Goal: Task Accomplishment & Management: Use online tool/utility

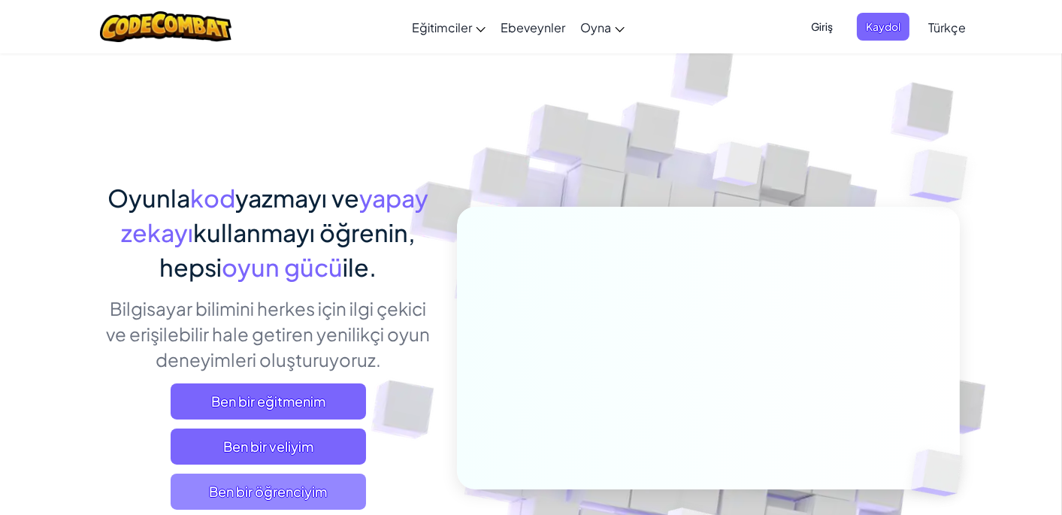
click at [307, 492] on span "Ben bir öğrenciyim" at bounding box center [268, 492] width 195 height 36
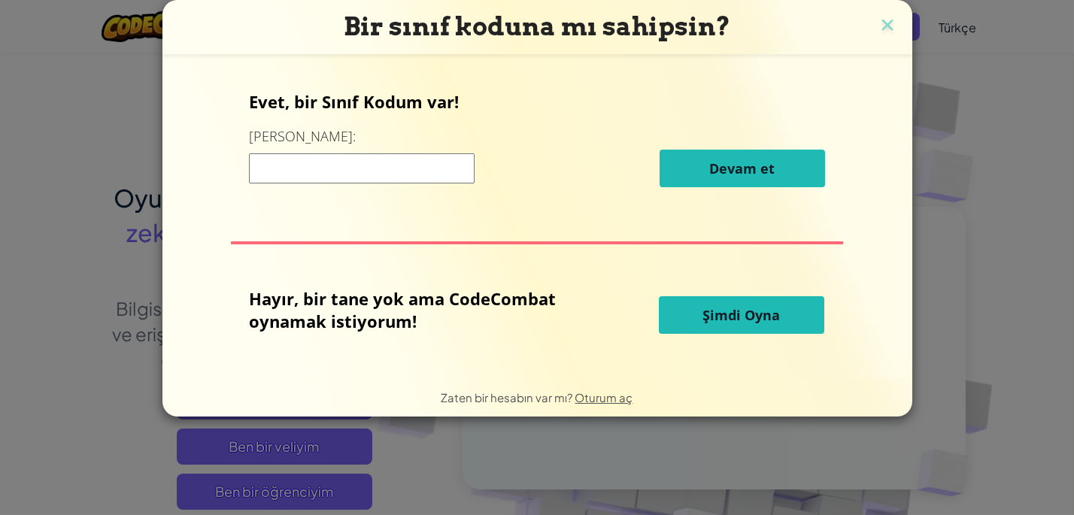
click at [704, 314] on span "Şimdi Oyna" at bounding box center [740, 315] width 77 height 18
click at [964, 161] on div "Bir sınıf koduna mı sahipsin? Evet, bir Sınıf Kodum var! Buraya girin: [PERSON_…" at bounding box center [537, 257] width 1074 height 515
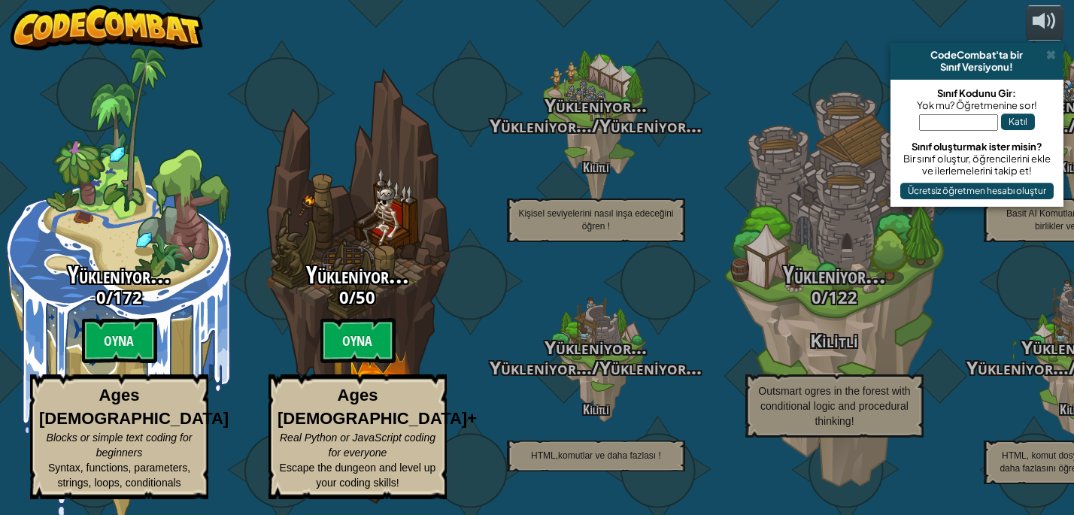
select select "tr"
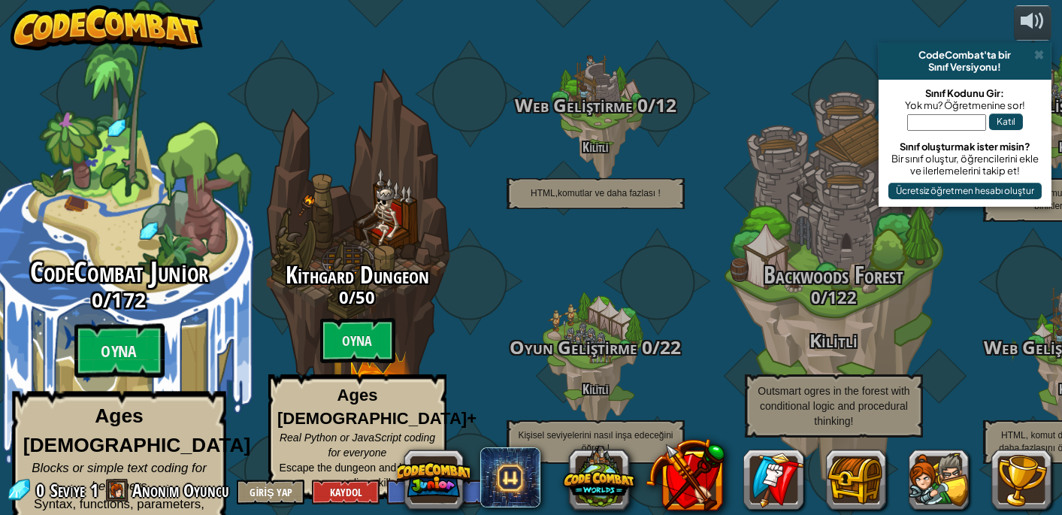
click at [138, 280] on span "CodeCombat Junior" at bounding box center [119, 272] width 179 height 39
select select "tr"
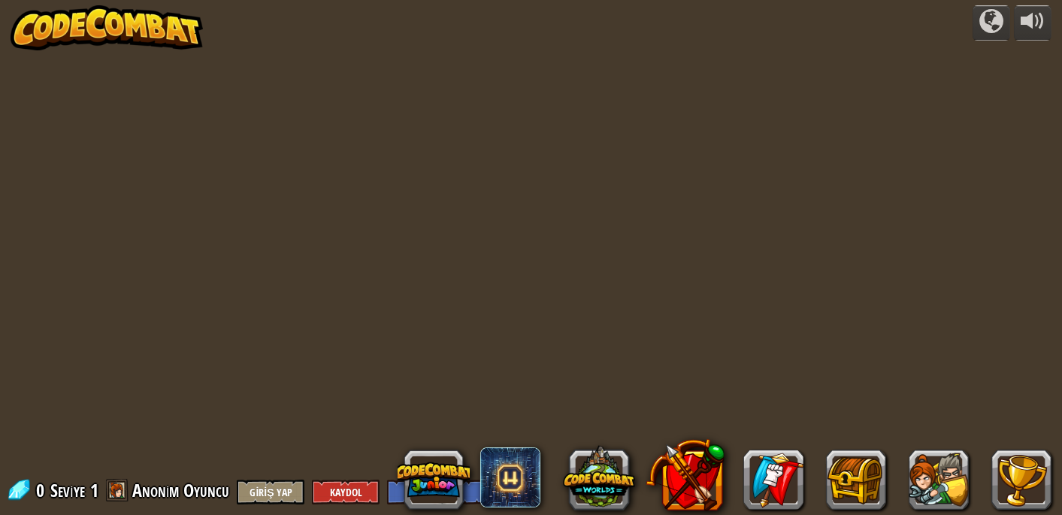
select select "tr"
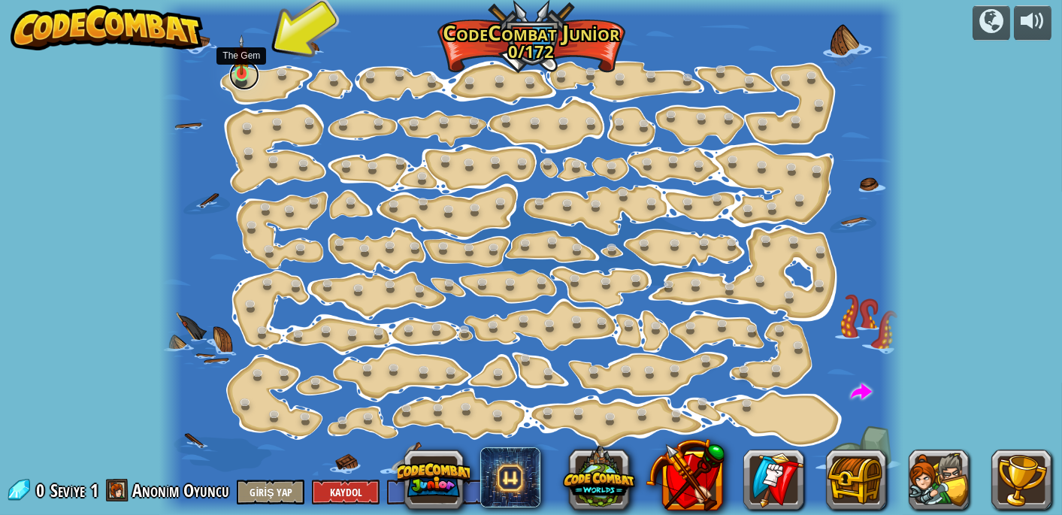
click at [246, 75] on link at bounding box center [244, 75] width 30 height 30
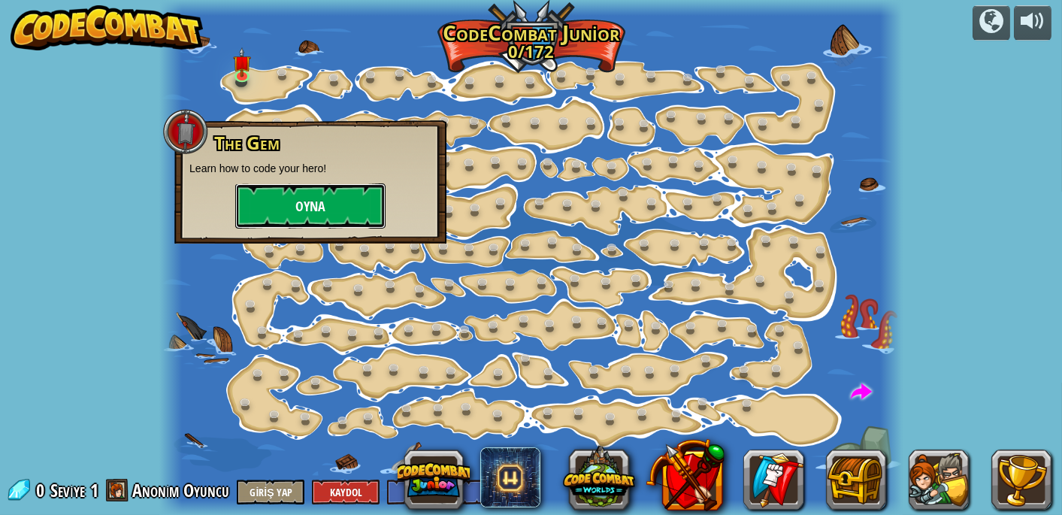
click at [323, 211] on button "Oyna" at bounding box center [310, 205] width 150 height 45
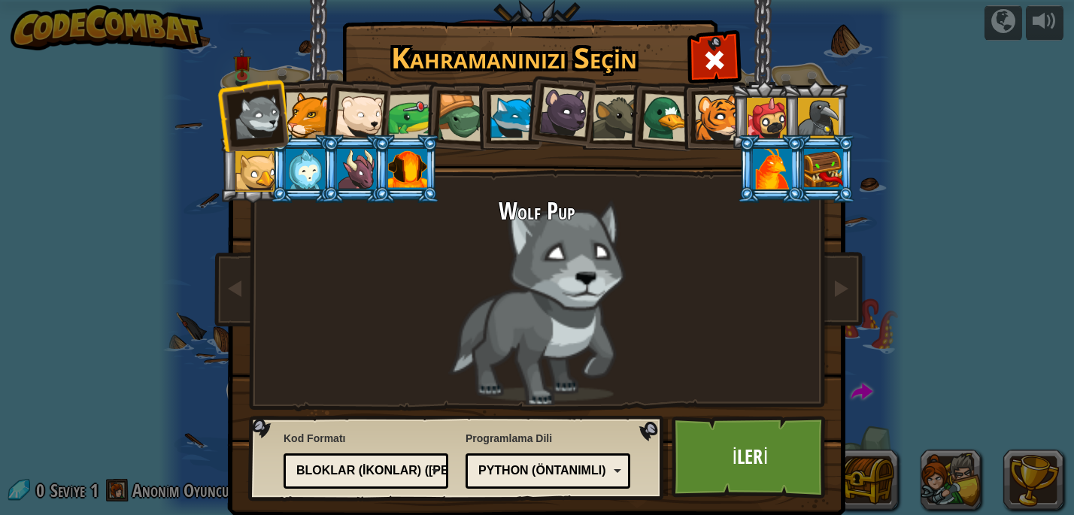
click at [310, 119] on div at bounding box center [309, 115] width 46 height 46
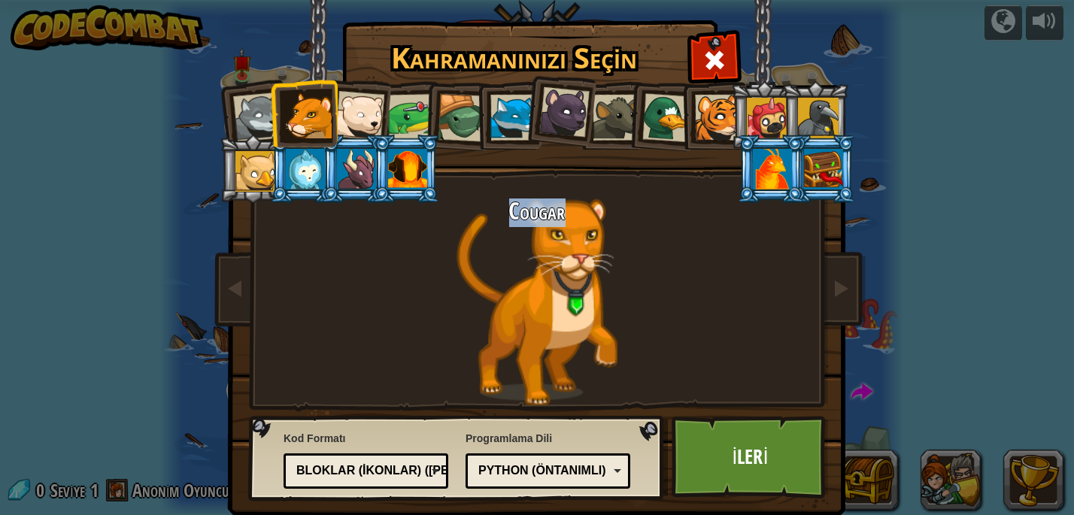
drag, startPoint x: 571, startPoint y: 269, endPoint x: 403, endPoint y: 269, distance: 168.4
click at [417, 269] on div "Cougar" at bounding box center [537, 301] width 564 height 207
click at [474, 287] on div "Cougar" at bounding box center [537, 301] width 564 height 207
drag, startPoint x: 474, startPoint y: 287, endPoint x: 352, endPoint y: 113, distance: 213.2
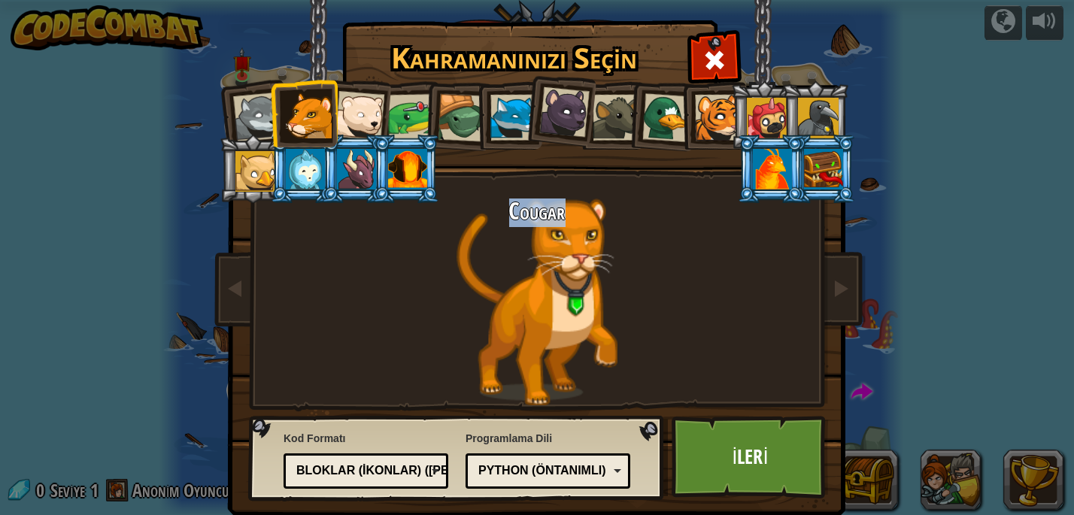
click at [352, 113] on div at bounding box center [360, 116] width 50 height 50
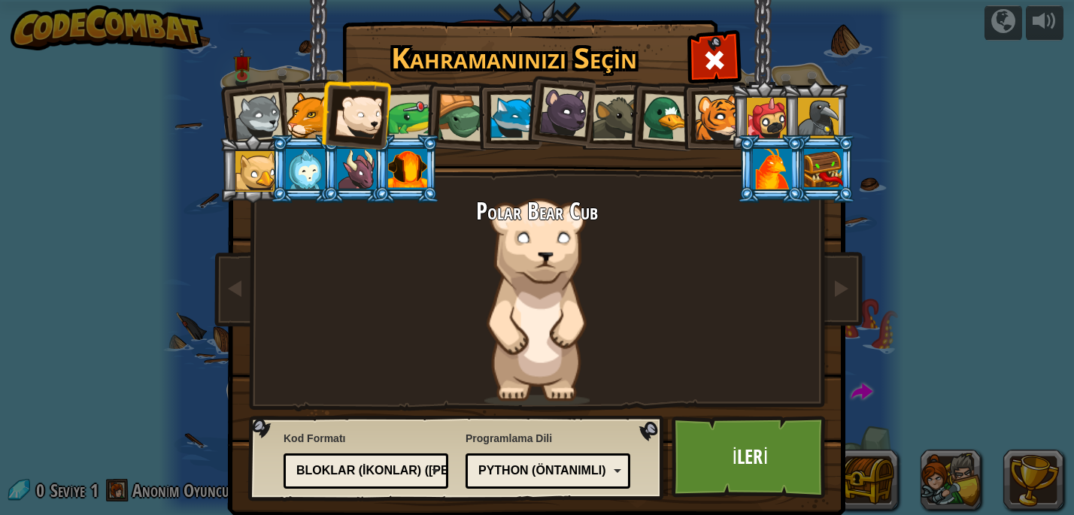
click at [548, 118] on div at bounding box center [564, 112] width 50 height 50
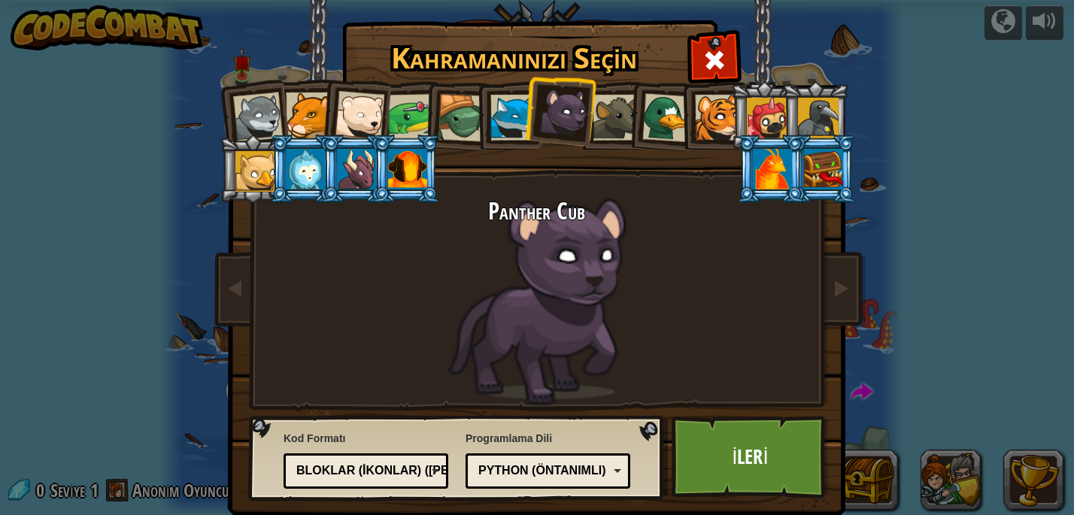
click at [356, 167] on div at bounding box center [356, 169] width 39 height 41
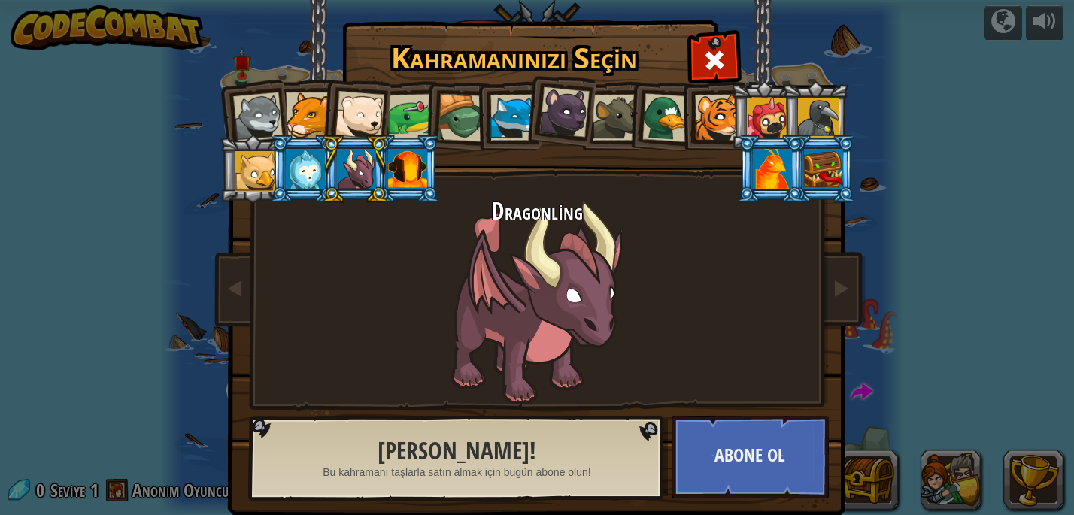
click at [569, 123] on div at bounding box center [564, 112] width 50 height 50
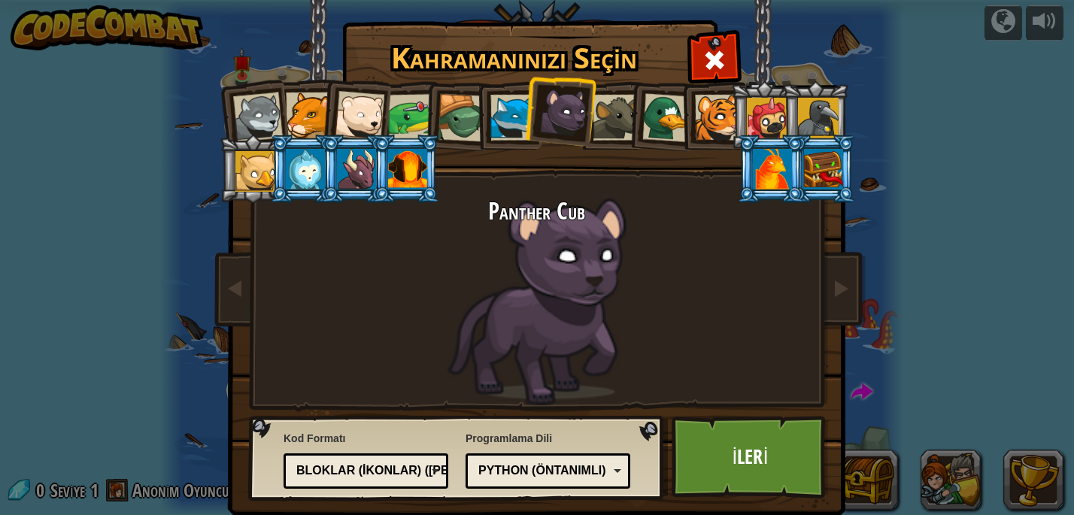
click at [255, 118] on div at bounding box center [258, 117] width 50 height 50
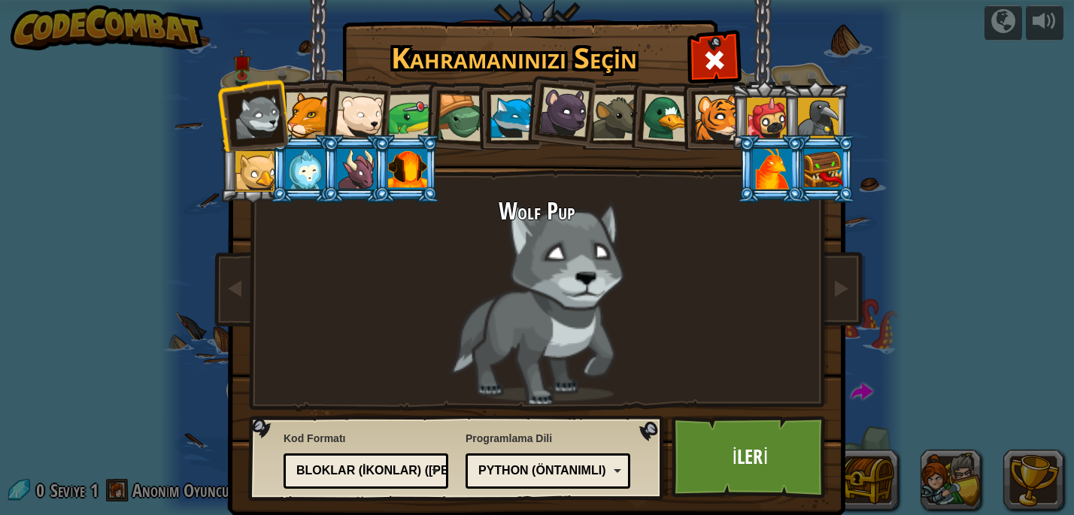
click at [304, 126] on div at bounding box center [309, 115] width 46 height 46
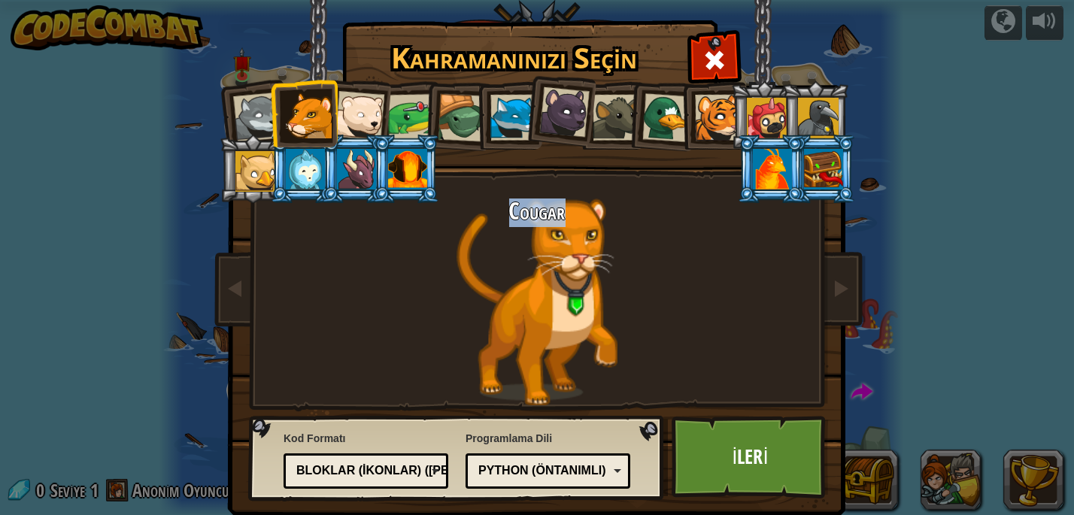
click at [560, 120] on div at bounding box center [564, 112] width 50 height 50
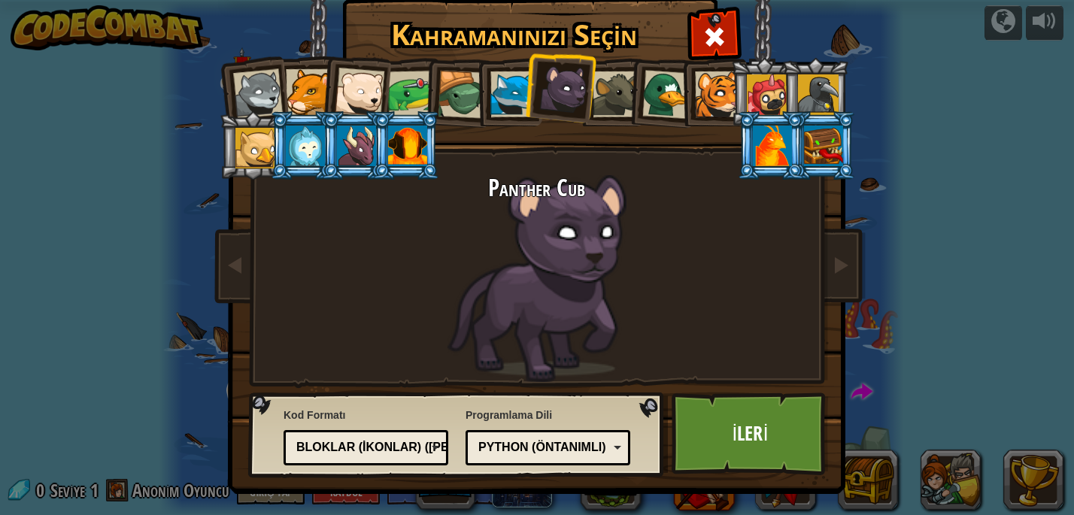
scroll to position [24, 0]
click at [424, 446] on div "Bloklar (ikonlar) ([PERSON_NAME])" at bounding box center [361, 446] width 130 height 17
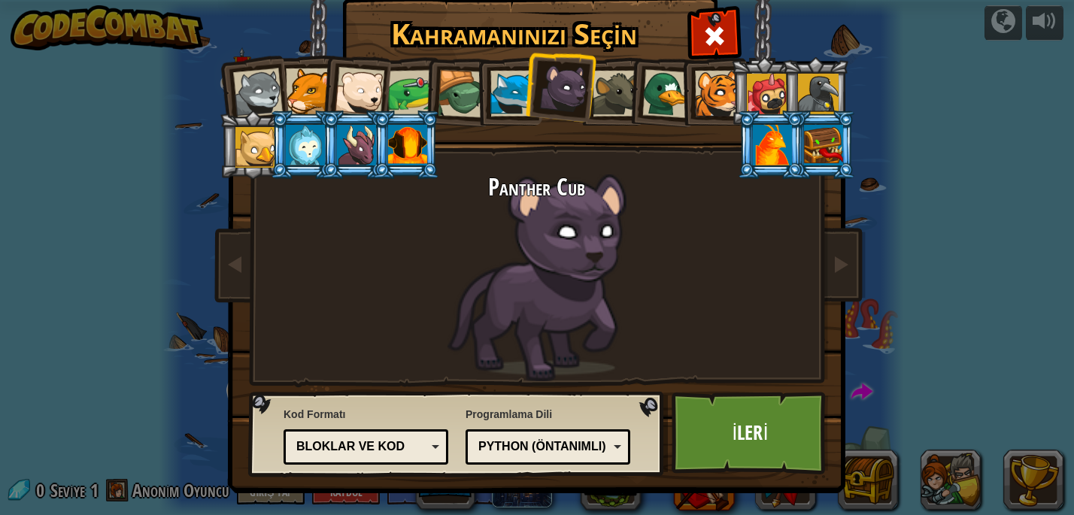
click at [518, 450] on div "Python (Öntanımlı)" at bounding box center [543, 446] width 130 height 17
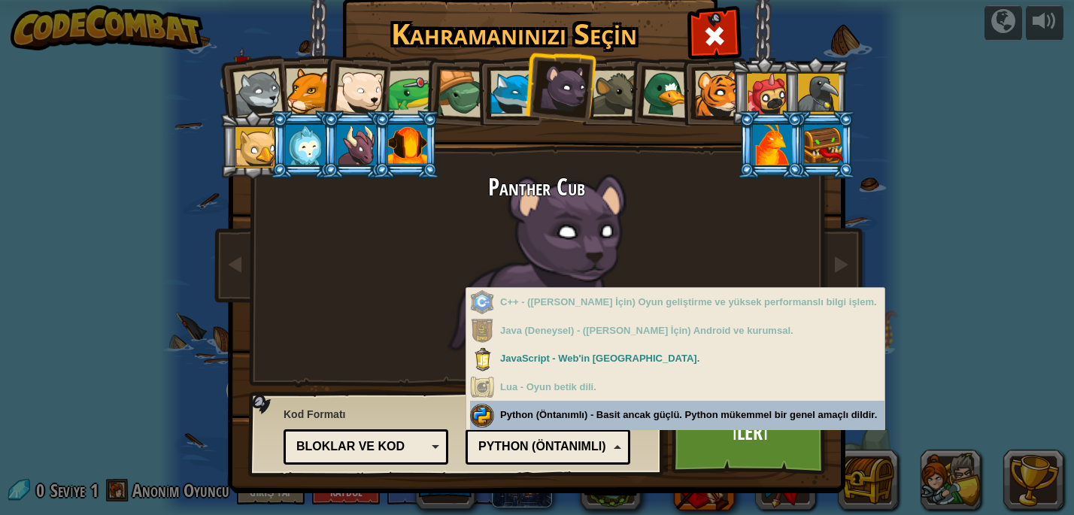
click at [530, 423] on div "Programlama Dili Python (Öntanımlı) JavaScript Lua C++ Java (Deneysel) Python (…" at bounding box center [547, 434] width 165 height 62
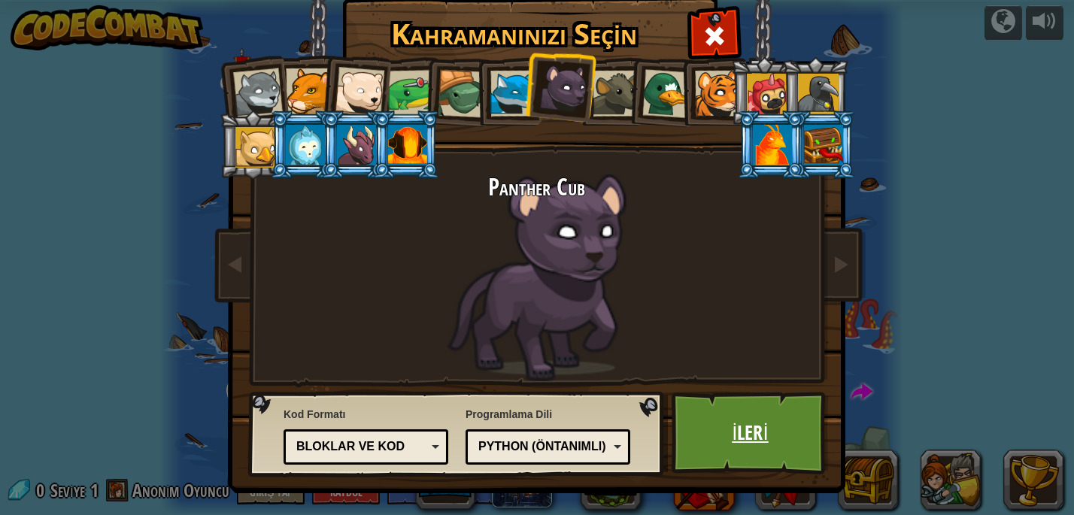
click at [735, 425] on link "İleri" at bounding box center [749, 433] width 157 height 83
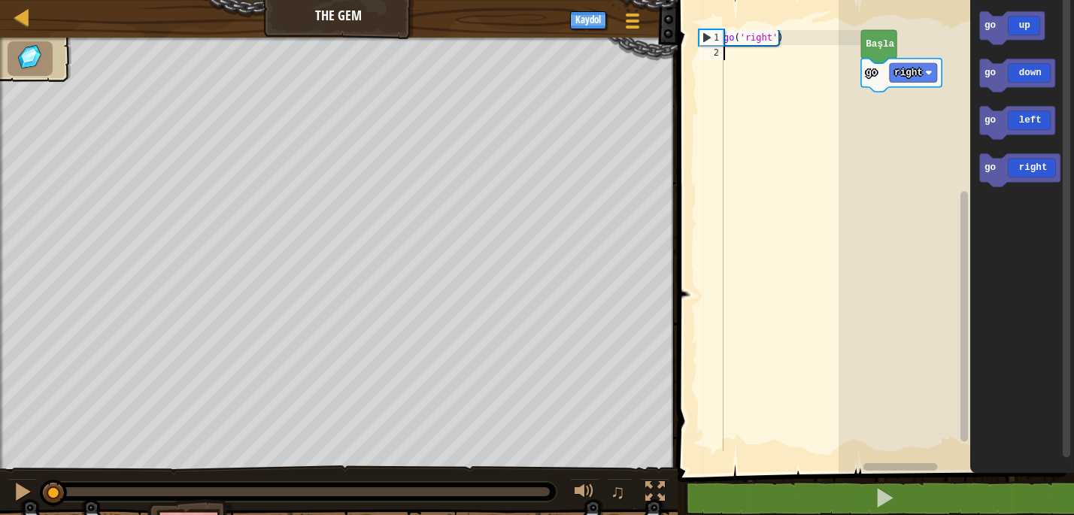
click at [747, 60] on div "go ( 'right' )" at bounding box center [790, 255] width 141 height 451
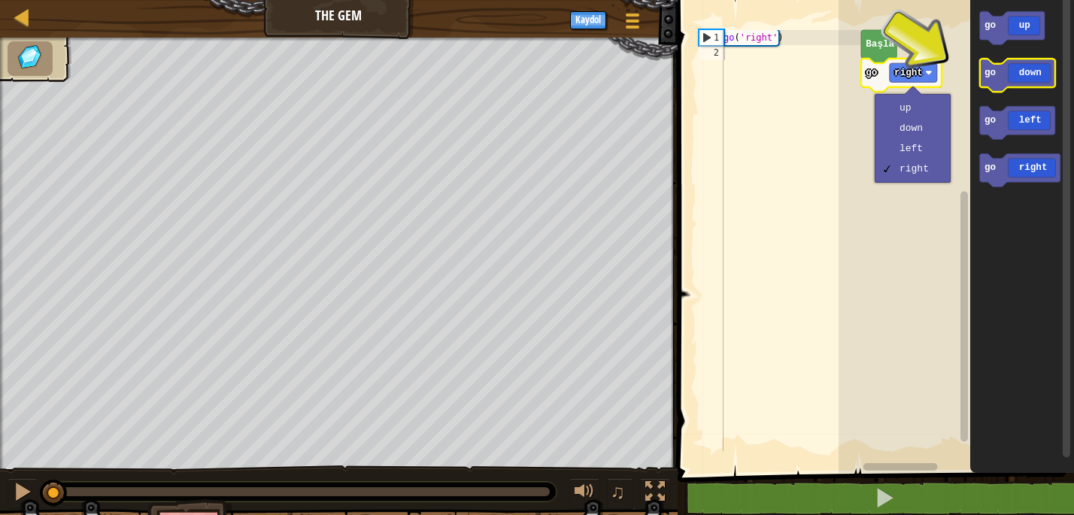
click at [999, 83] on icon "Blockly Çalışma Alanı" at bounding box center [1016, 75] width 75 height 33
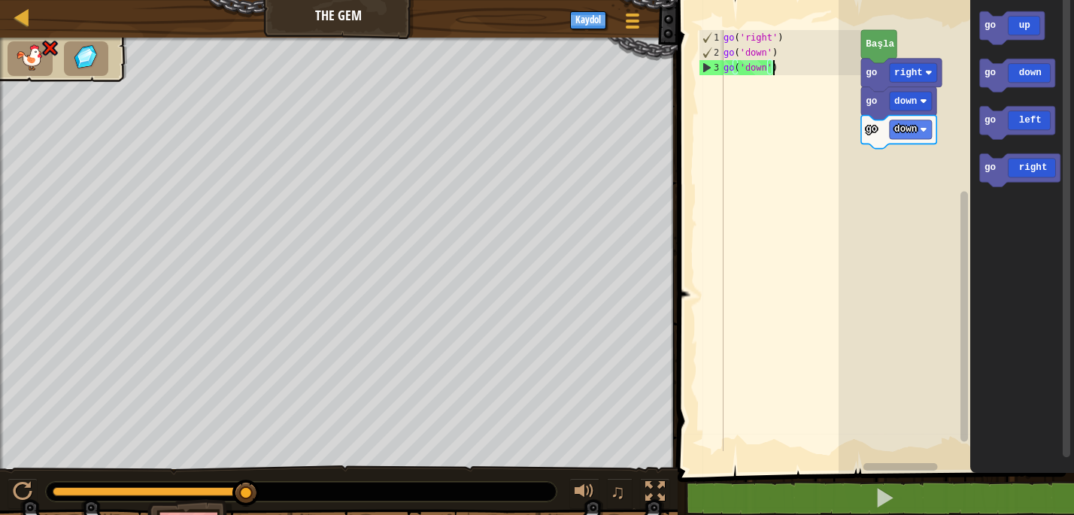
click at [777, 72] on div "go ( 'right' ) go ( 'down' ) go ( 'down' )" at bounding box center [790, 255] width 141 height 451
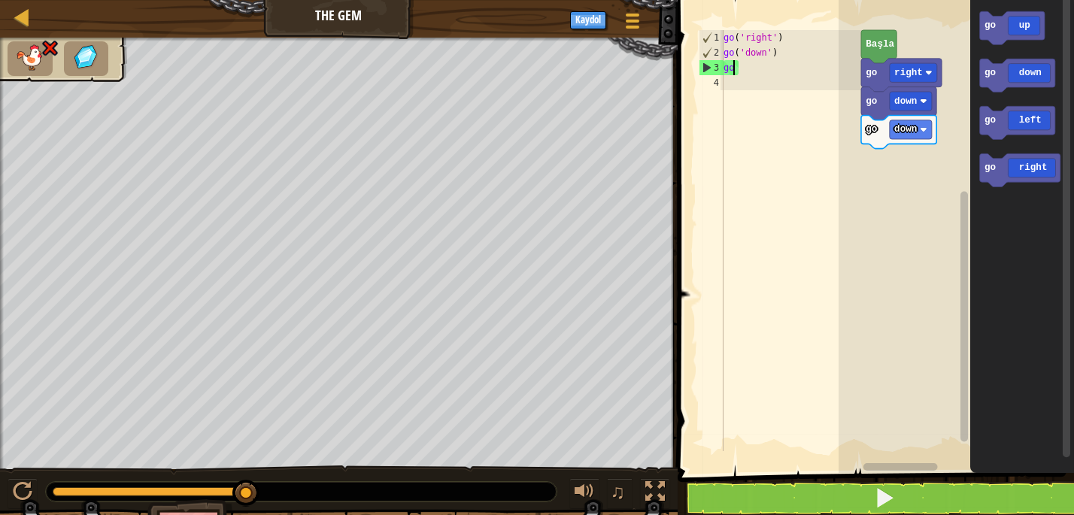
type textarea "g"
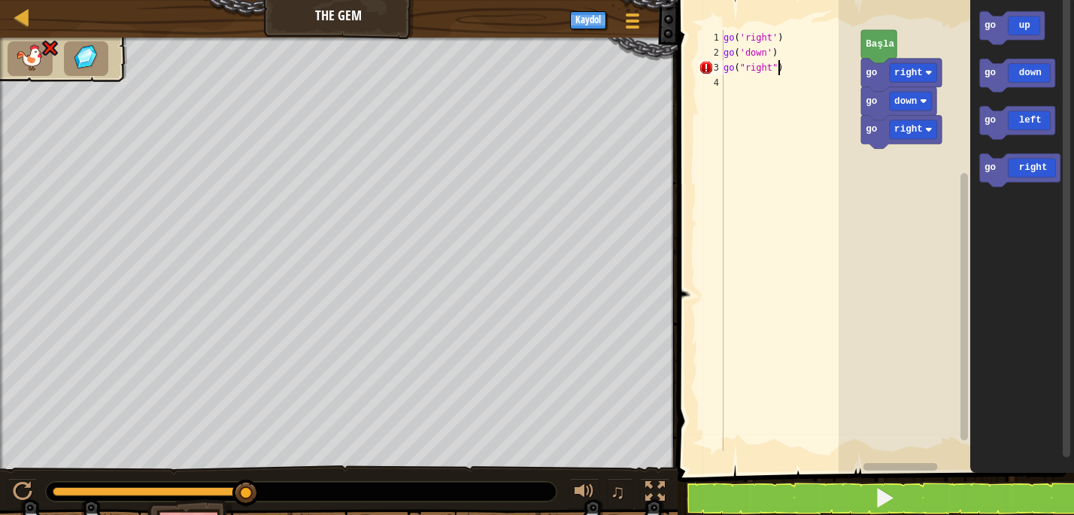
scroll to position [6, 3]
type textarea "go("right")"
click at [864, 494] on button at bounding box center [884, 498] width 401 height 35
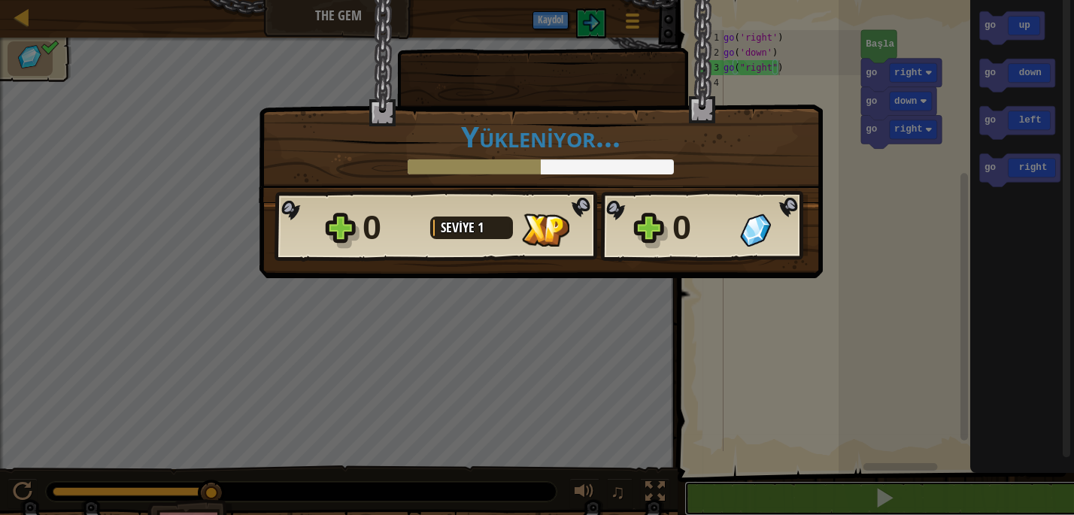
scroll to position [0, 0]
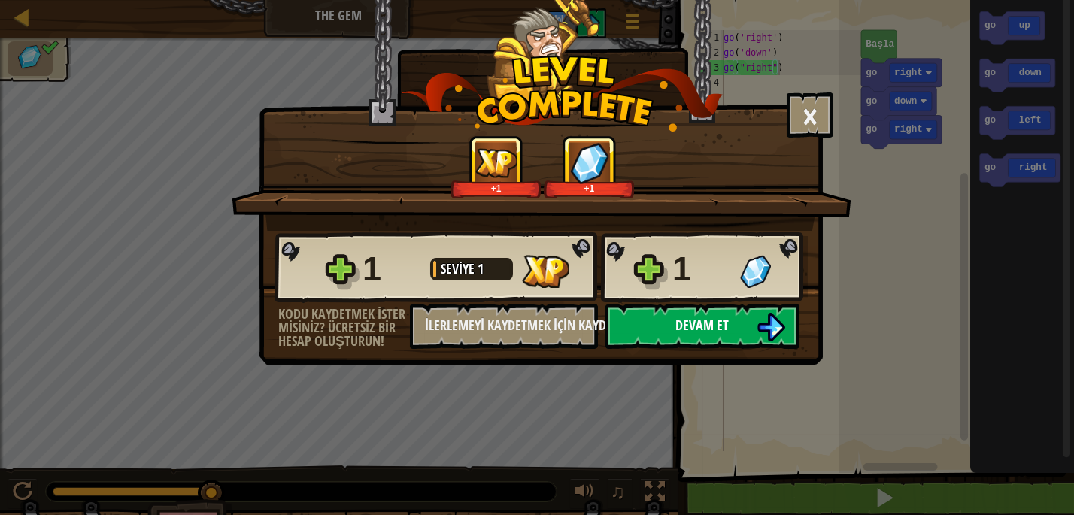
click at [705, 334] on button "Devam et" at bounding box center [702, 326] width 194 height 45
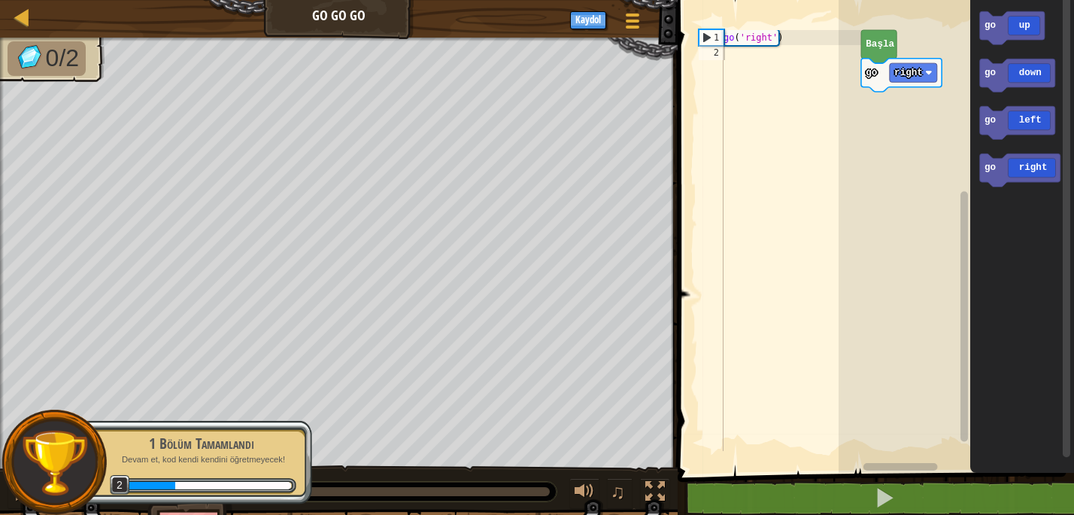
click at [744, 53] on div "go ( 'right' )" at bounding box center [790, 255] width 141 height 451
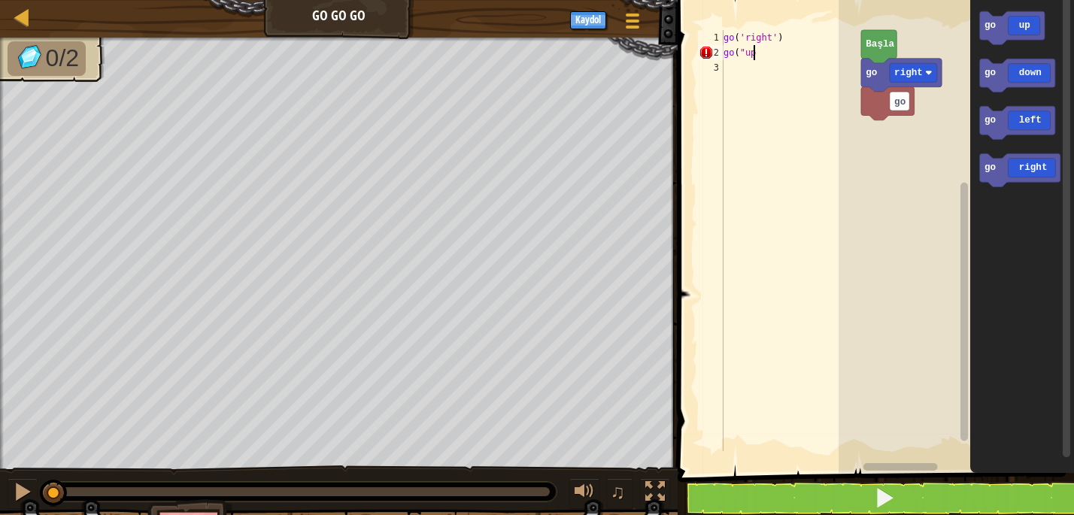
scroll to position [6, 2]
type textarea "go("up")"
type textarea "go("right")"
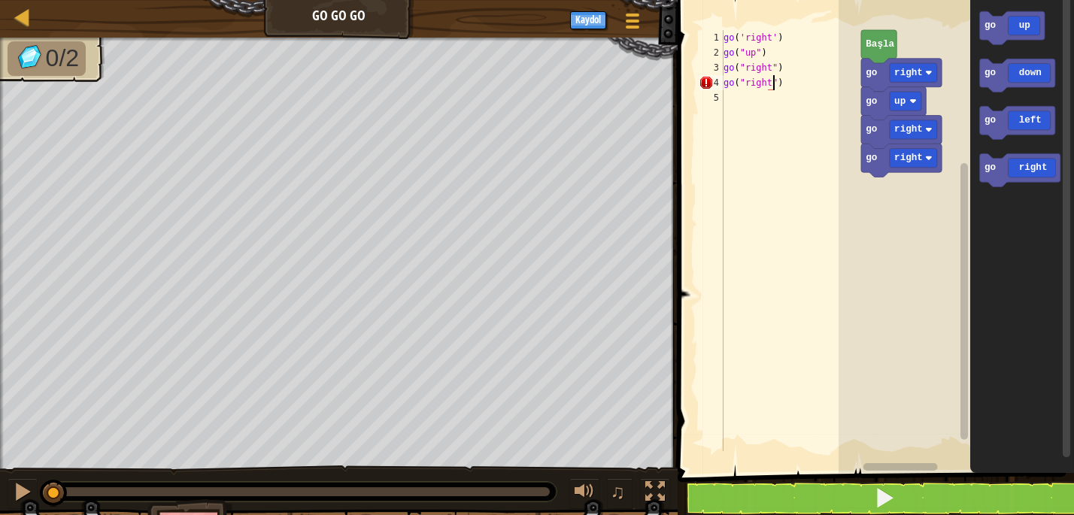
scroll to position [6, 3]
type textarea "go("right")"
click at [787, 489] on button at bounding box center [884, 498] width 401 height 35
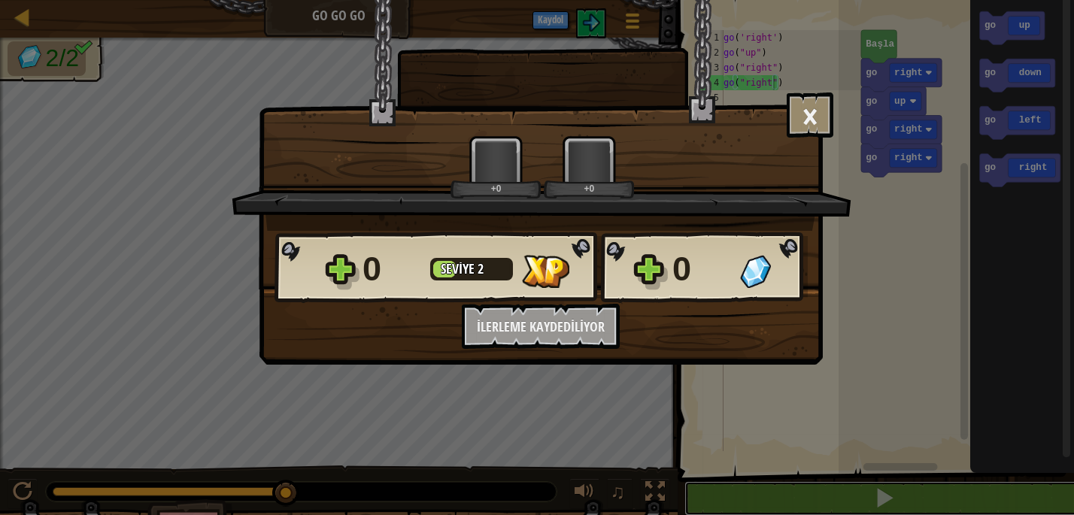
scroll to position [0, 0]
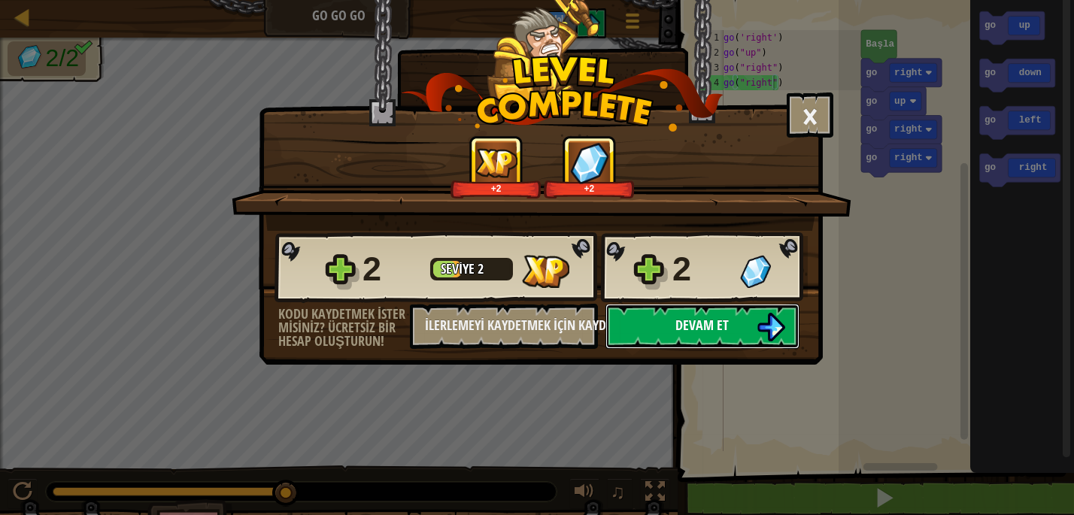
click at [682, 318] on span "Devam et" at bounding box center [702, 325] width 53 height 19
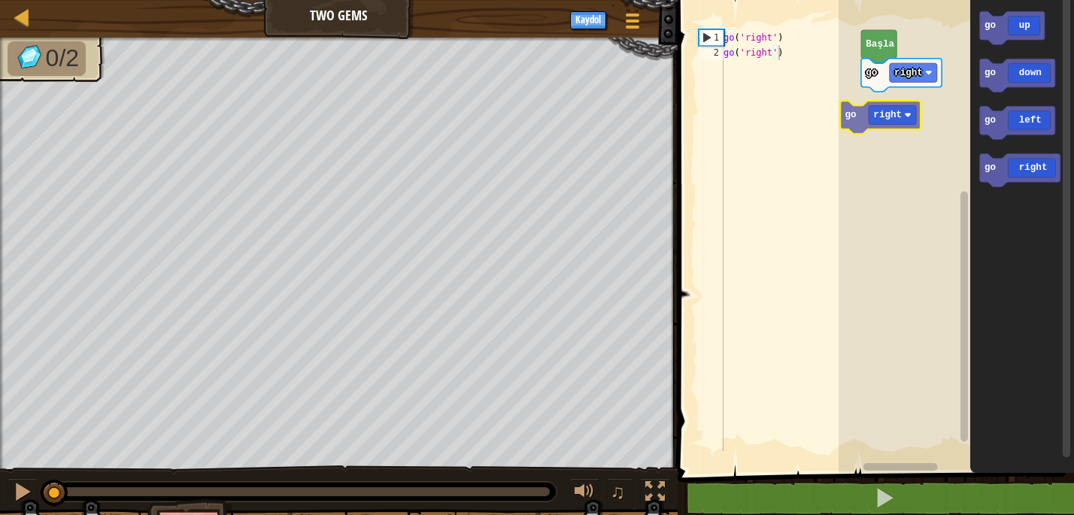
click at [863, 116] on div "go right [PERSON_NAME] go up go down go left go right go right" at bounding box center [955, 232] width 235 height 480
click at [864, 116] on rect "Blockly Çalışma Alanı" at bounding box center [955, 232] width 235 height 480
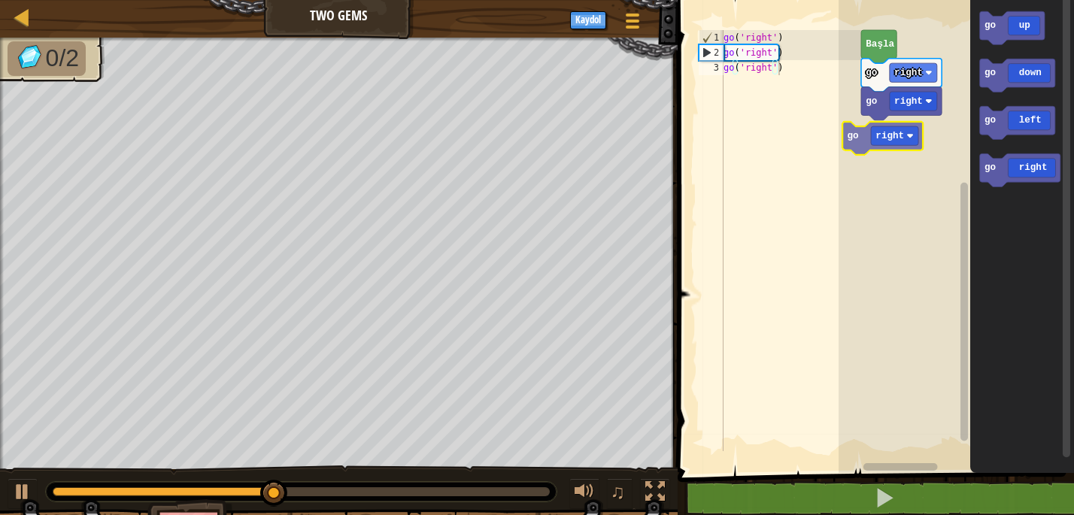
click at [857, 135] on div "go right go right Başla go right go up go down go left go right go right" at bounding box center [955, 232] width 235 height 480
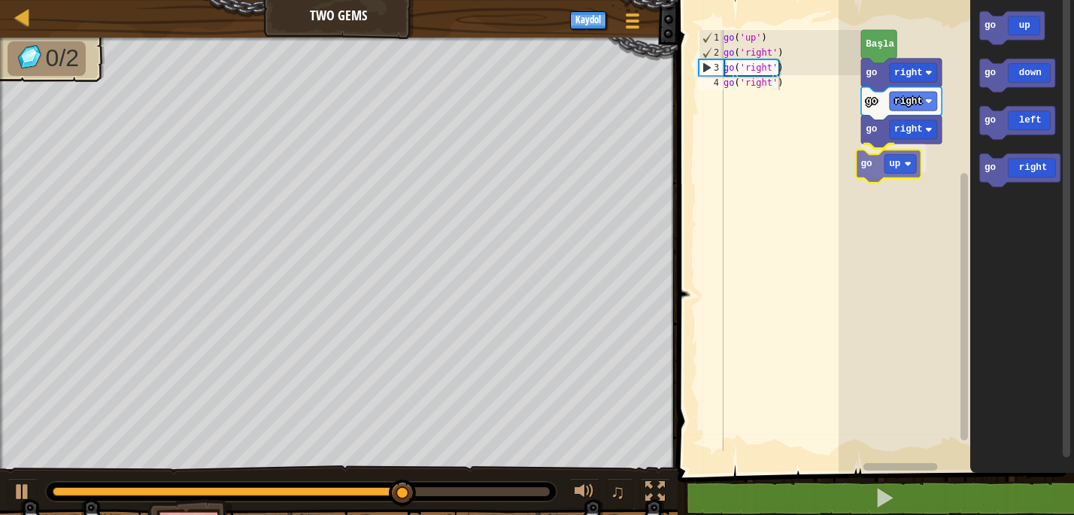
click at [867, 160] on div "go right go right go right go up [PERSON_NAME] go up go down go left go right g…" at bounding box center [955, 232] width 235 height 480
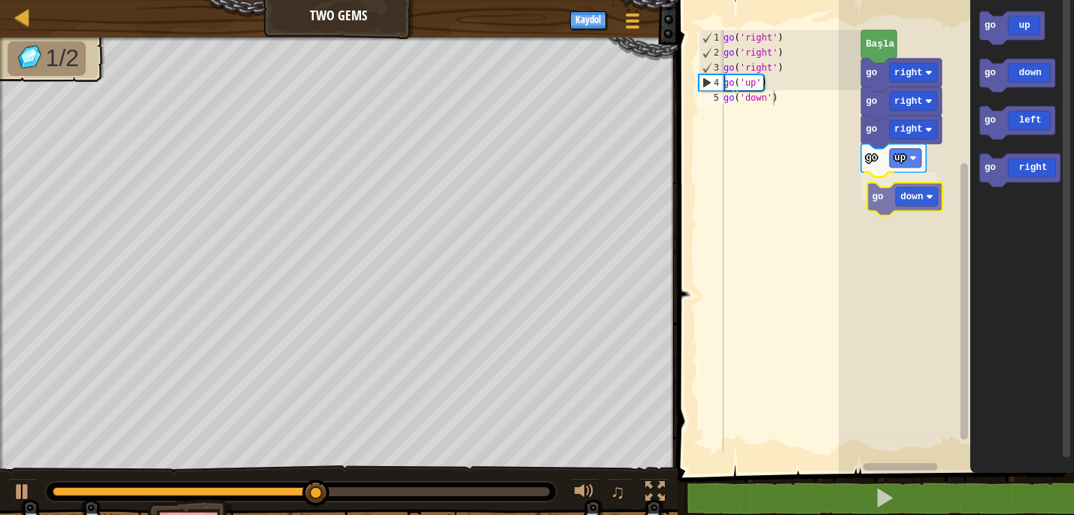
click at [868, 192] on div "go right go right go right go up go down [PERSON_NAME] go up go down go left go…" at bounding box center [955, 232] width 235 height 480
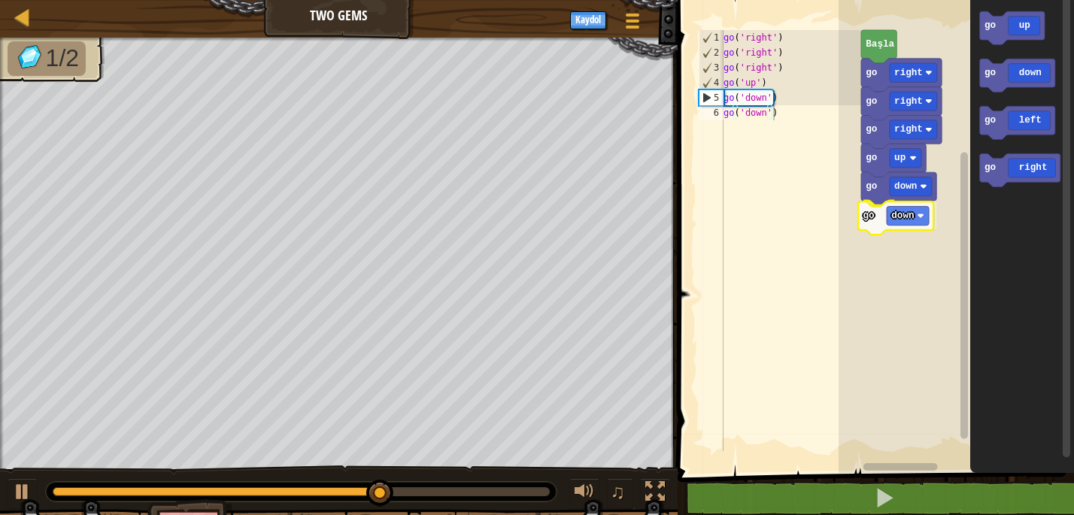
click at [865, 229] on div "go right go right go right go up go down go down [PERSON_NAME] go up go down go…" at bounding box center [955, 232] width 235 height 480
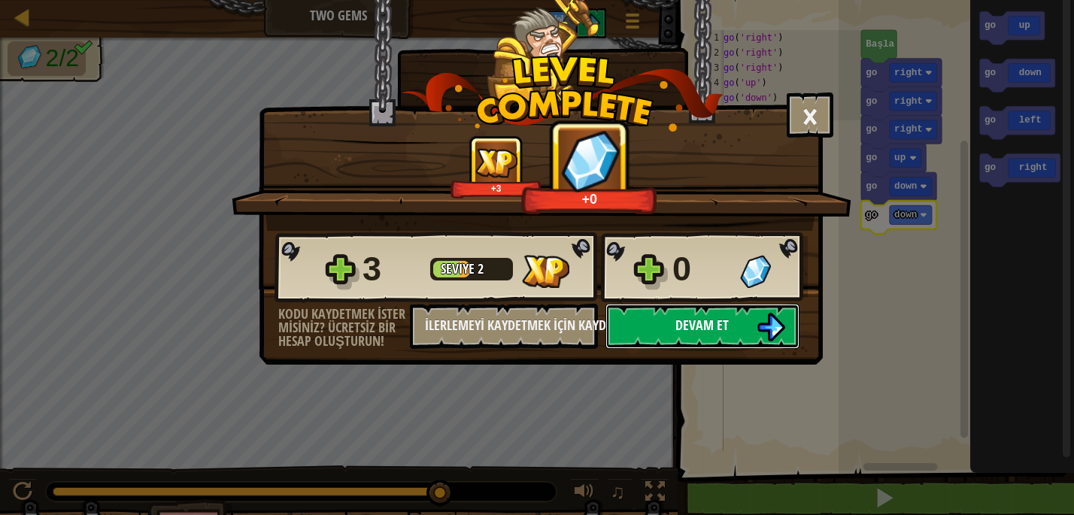
click at [713, 318] on span "Devam et" at bounding box center [702, 325] width 53 height 19
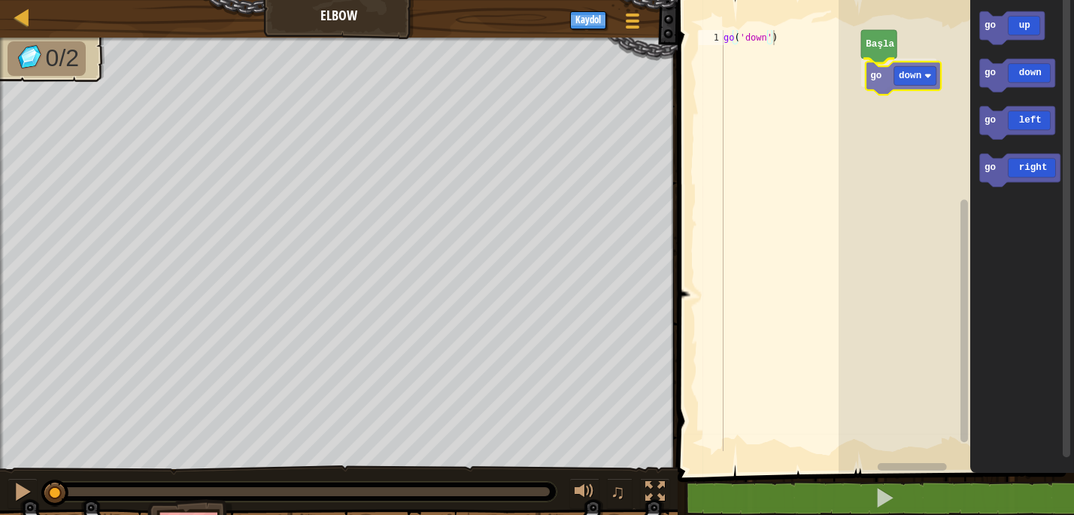
click at [879, 92] on div "[PERSON_NAME] go down go up go down go left go right go down" at bounding box center [955, 232] width 235 height 480
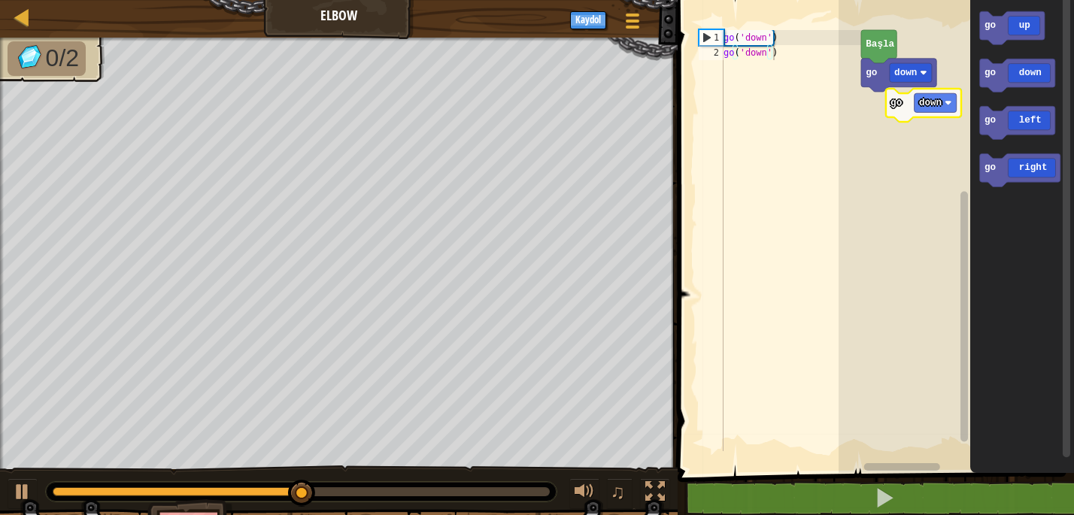
click at [865, 101] on div "[PERSON_NAME] go down go up go down go left go right go down" at bounding box center [955, 232] width 235 height 480
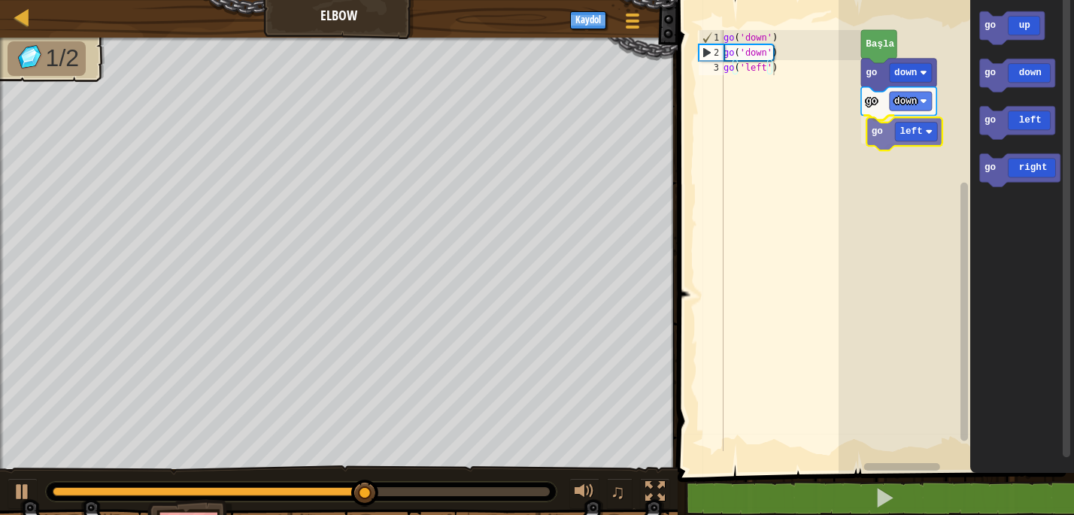
click at [882, 143] on div "Başla go down go down go left go up go down go left go right go left" at bounding box center [955, 232] width 235 height 480
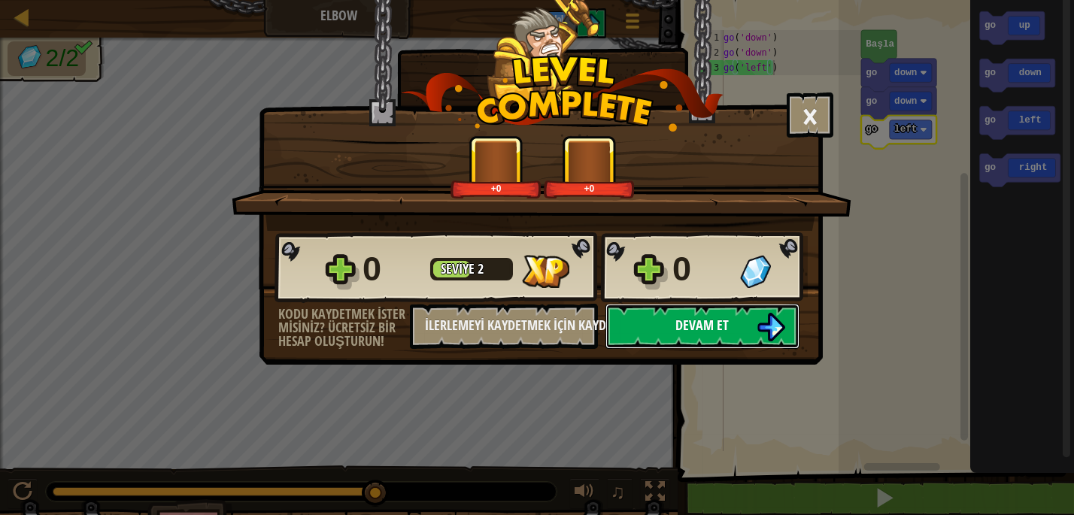
click at [708, 332] on span "Devam et" at bounding box center [702, 325] width 53 height 19
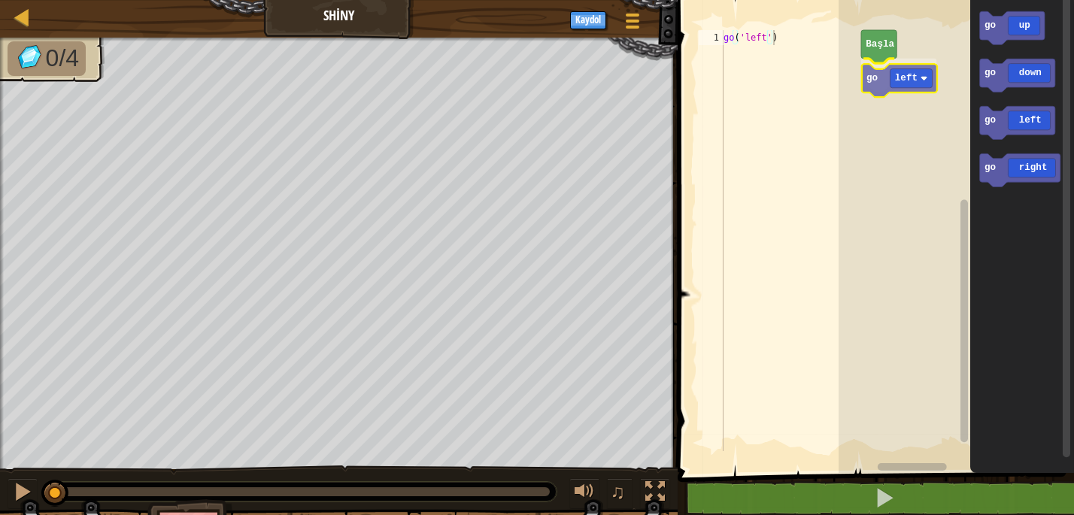
click at [879, 90] on div "[PERSON_NAME] go left go up go down go left go right go left" at bounding box center [955, 232] width 235 height 480
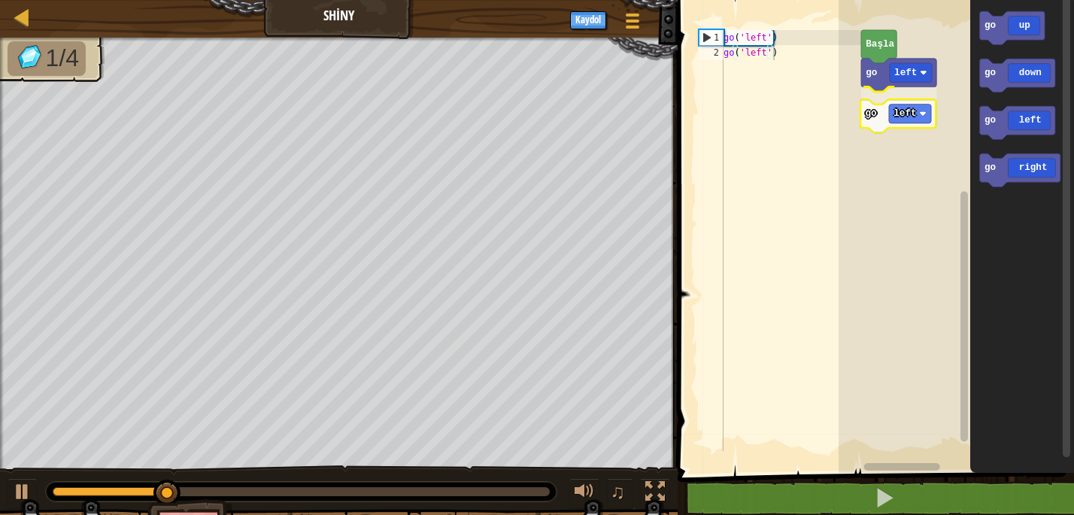
click at [874, 111] on div "go left go left Başla go up go down go left go right go left" at bounding box center [955, 232] width 235 height 480
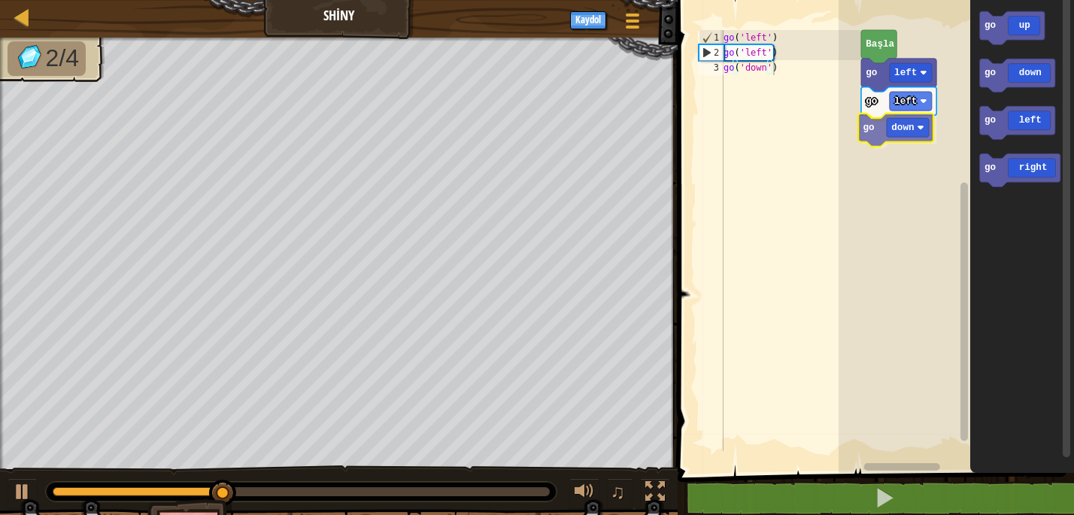
click at [877, 133] on div "go left go left go down [PERSON_NAME] go up go down go left go right go down" at bounding box center [955, 232] width 235 height 480
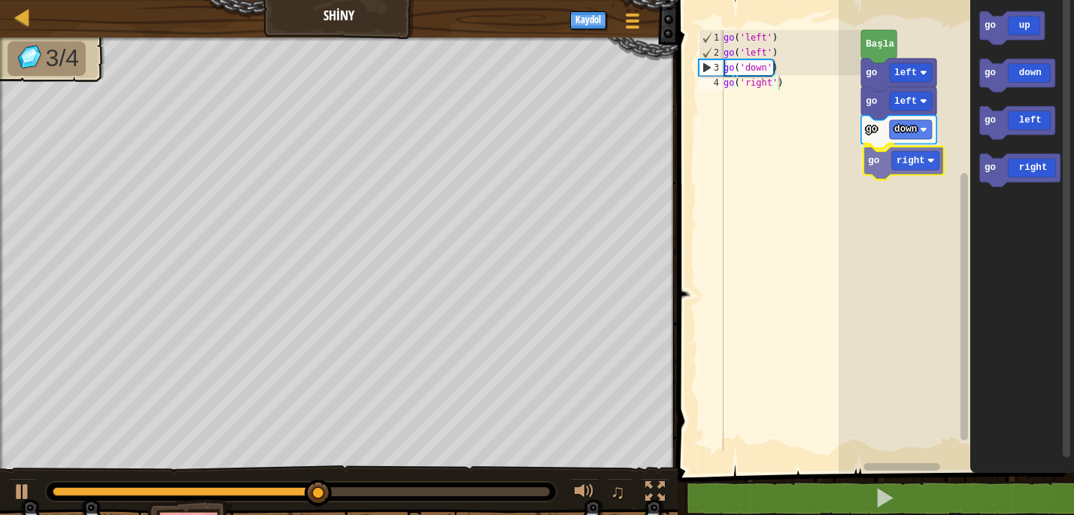
click at [882, 159] on div "go left go left go down go right Başla go up go down go left go right go right" at bounding box center [955, 232] width 235 height 480
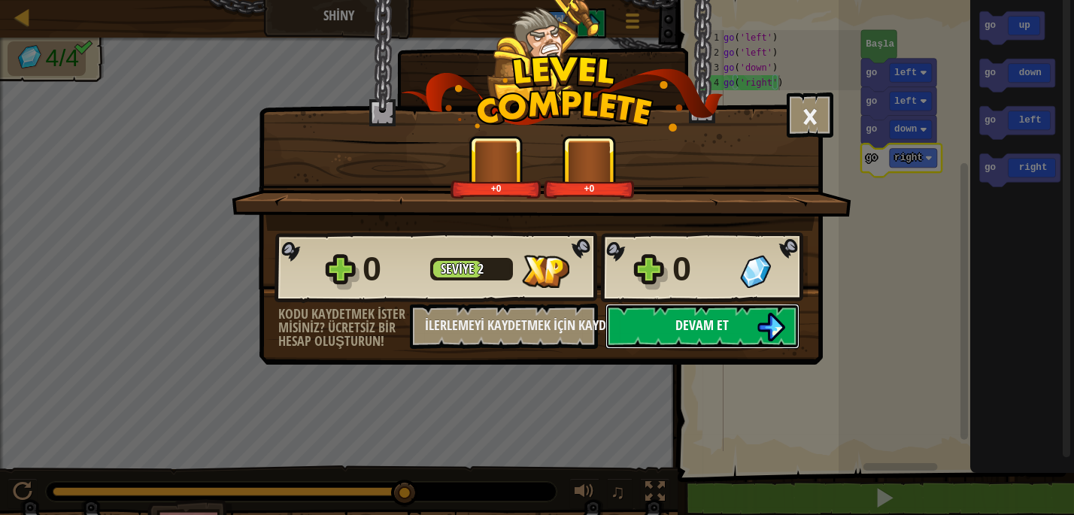
click at [721, 323] on span "Devam et" at bounding box center [702, 325] width 53 height 19
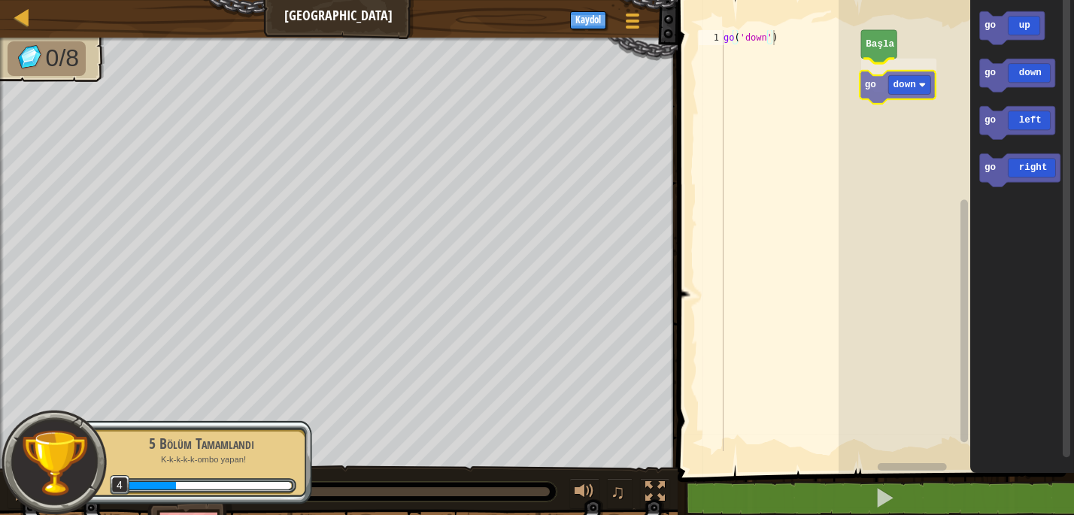
click at [879, 91] on div "[PERSON_NAME] go down go up go down go left go right go down" at bounding box center [955, 232] width 235 height 480
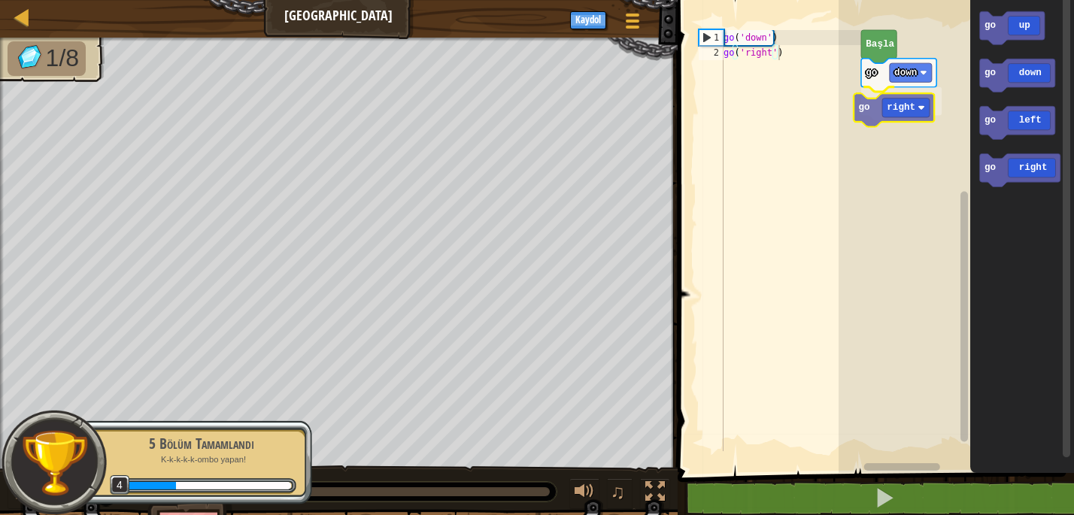
click at [868, 111] on div "go down go right [PERSON_NAME] go up go down go left go right go right" at bounding box center [955, 232] width 235 height 480
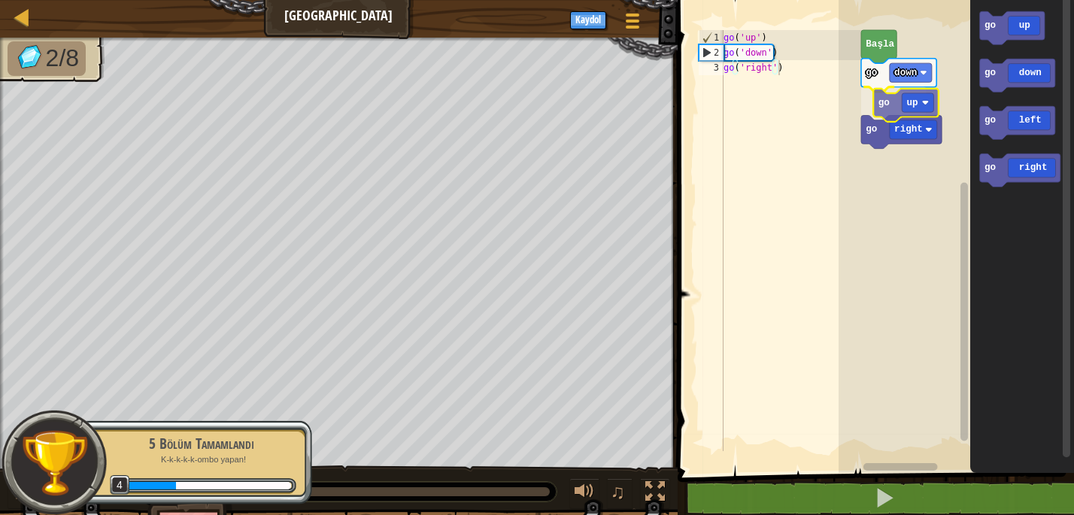
click at [883, 138] on div "go down go up go right [PERSON_NAME] go up go down go left go right go up" at bounding box center [955, 232] width 235 height 480
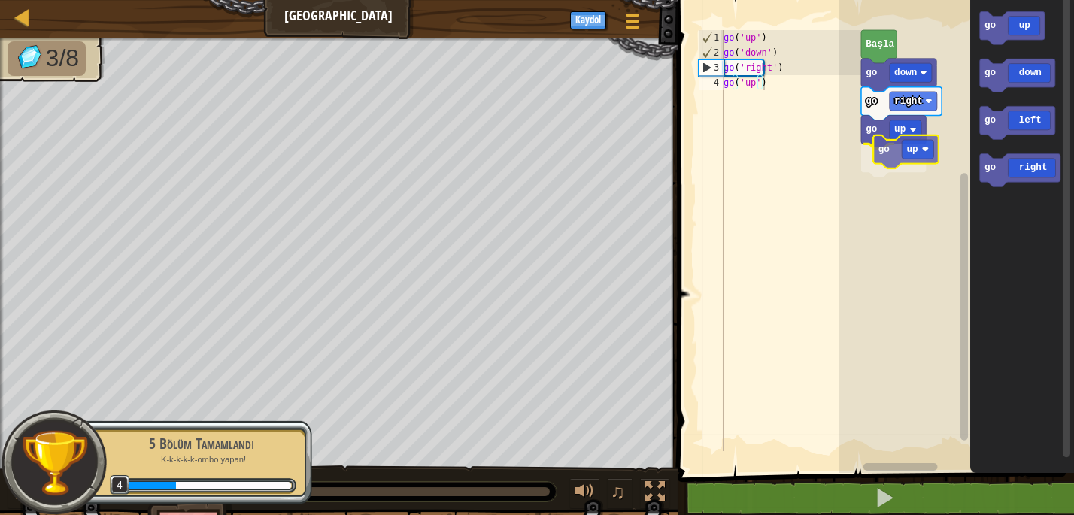
click at [883, 158] on div "go down go right go up go up [PERSON_NAME] go up go down go left go right go up" at bounding box center [955, 232] width 235 height 480
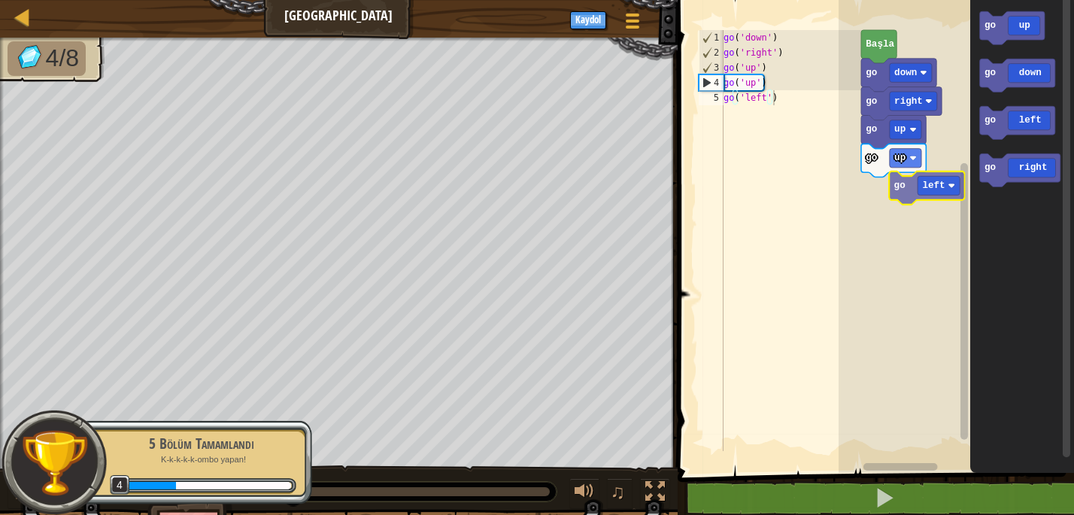
click at [867, 183] on div "go down go right go up go up [PERSON_NAME] go up go down go left go right go le…" at bounding box center [955, 232] width 235 height 480
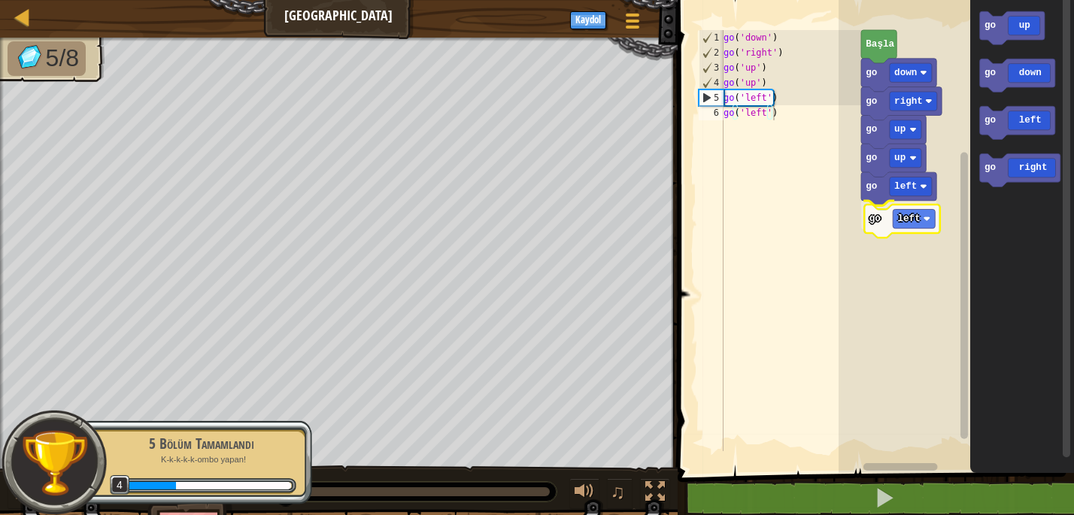
click at [869, 224] on div "go down go right go up go up go left go left [GEOGRAPHIC_DATA] go up go down go…" at bounding box center [955, 232] width 235 height 480
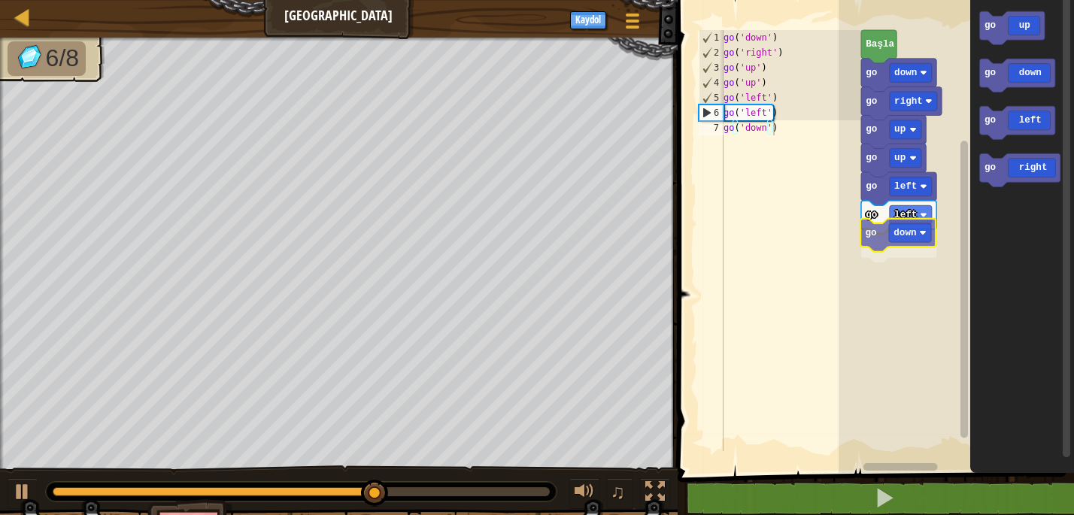
click at [873, 251] on div "go down go right go up go up go left go left go down Başla go up go down go lef…" at bounding box center [955, 232] width 235 height 480
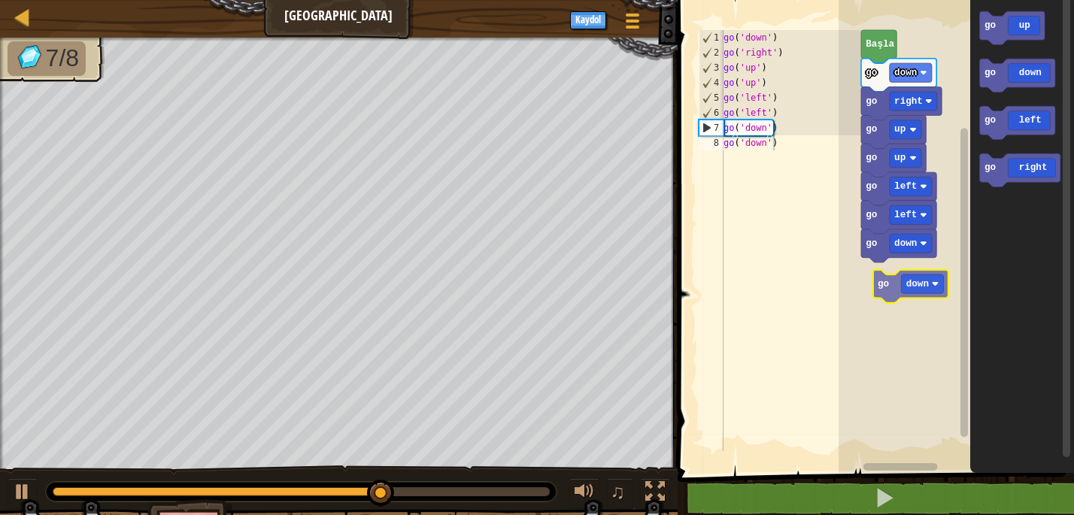
click at [886, 294] on div "go down go right go up go up go left go left go down Başla go up go down go lef…" at bounding box center [955, 232] width 235 height 480
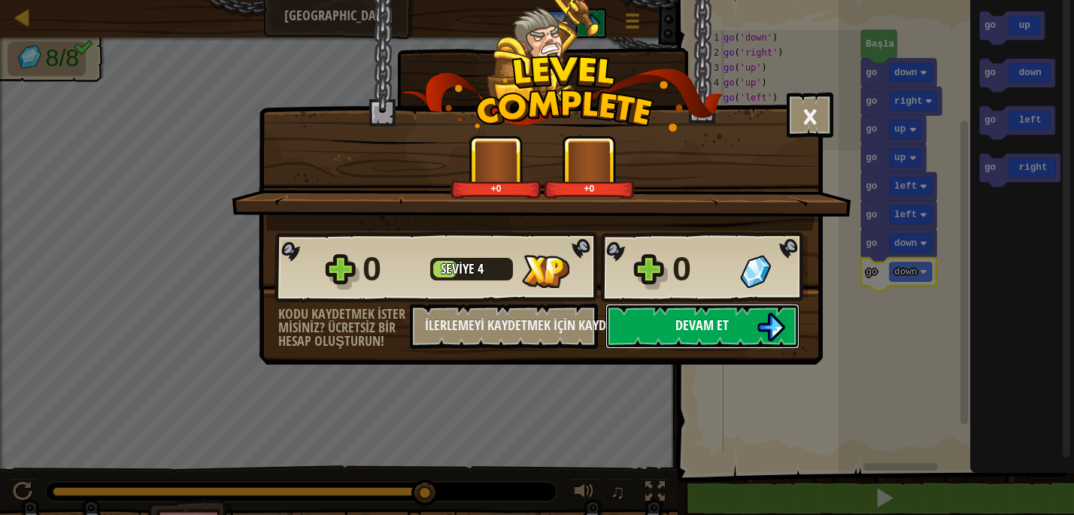
click at [735, 319] on button "Devam et" at bounding box center [702, 326] width 194 height 45
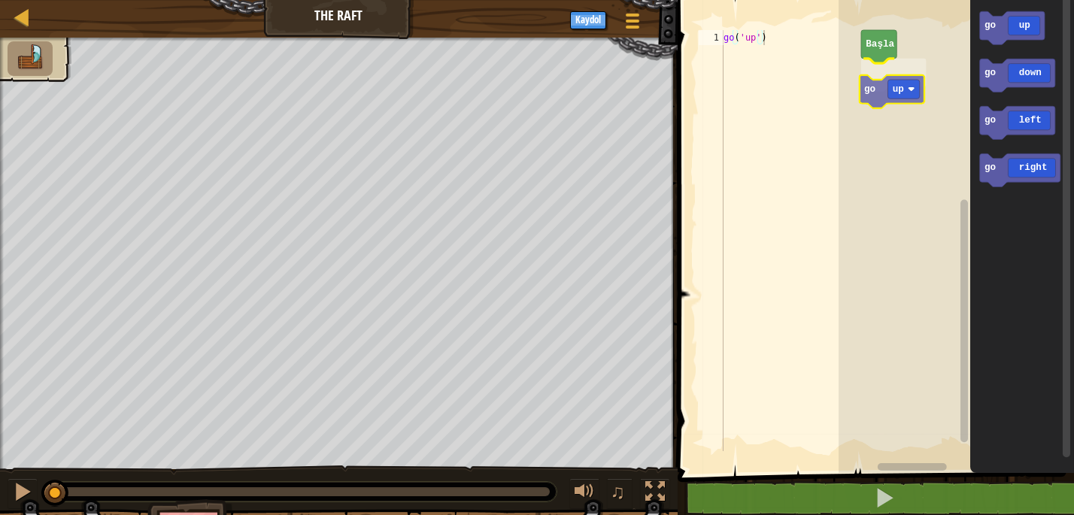
click at [871, 92] on div "[PERSON_NAME] go up go up go down go left go right go up" at bounding box center [955, 232] width 235 height 480
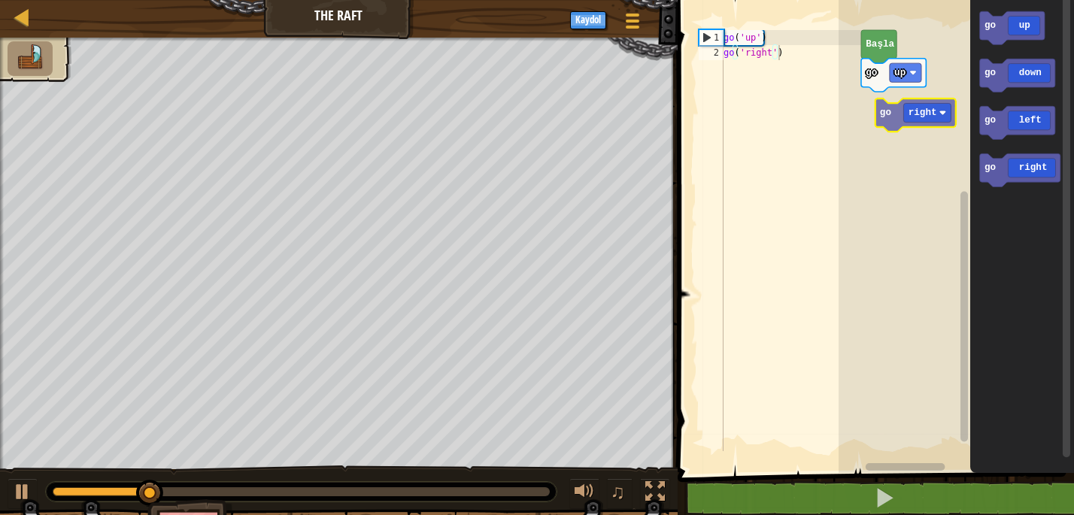
click at [888, 111] on div "[PERSON_NAME] go up go up go down go left go right go right" at bounding box center [955, 232] width 235 height 480
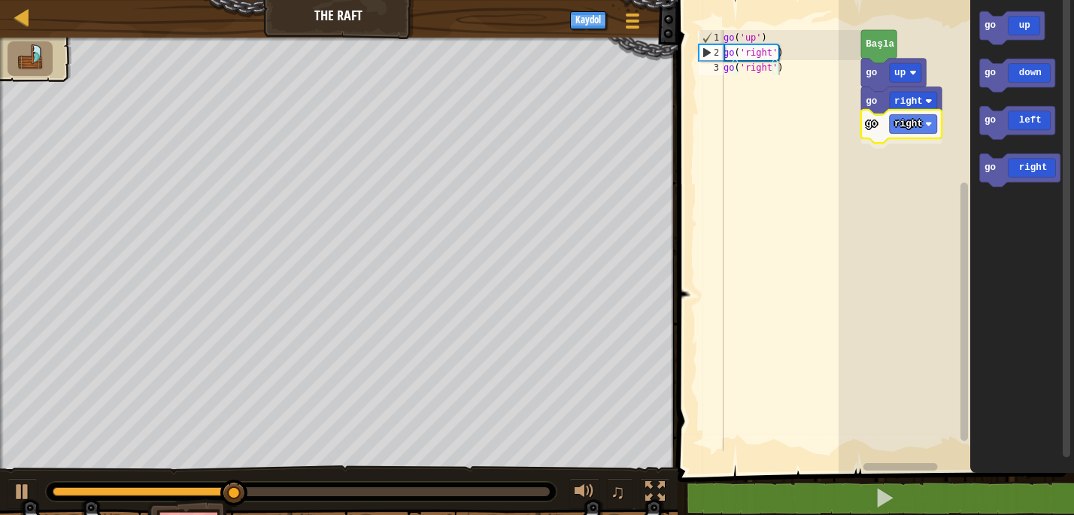
click at [869, 136] on div "[PERSON_NAME] go up go right go right go up go down go left go right go right" at bounding box center [955, 232] width 235 height 480
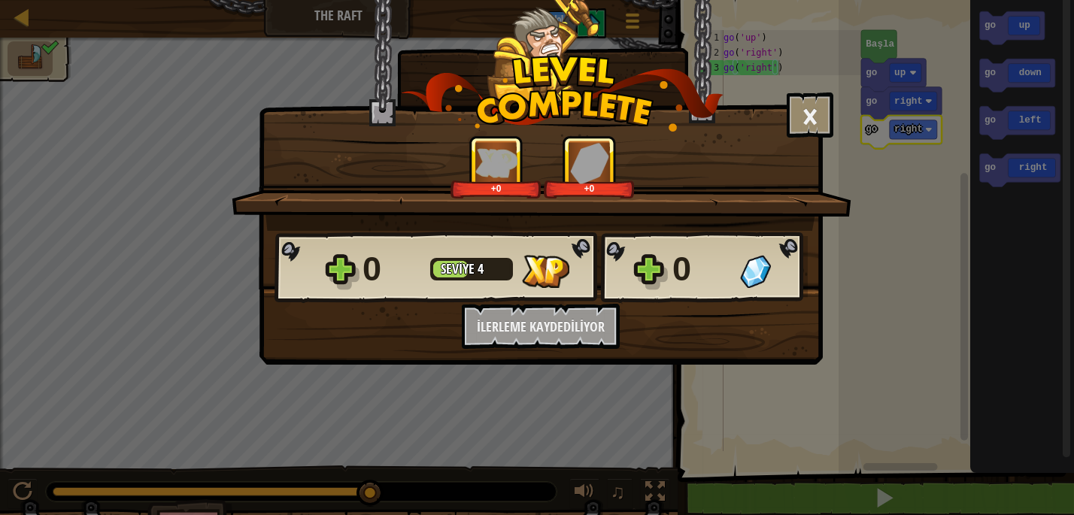
click at [752, 332] on div "0 Seviye 4 0 Kodu kaydetmek ister misiniz? Ücretsiz bir hesap oluşturun! İlerle…" at bounding box center [540, 290] width 562 height 118
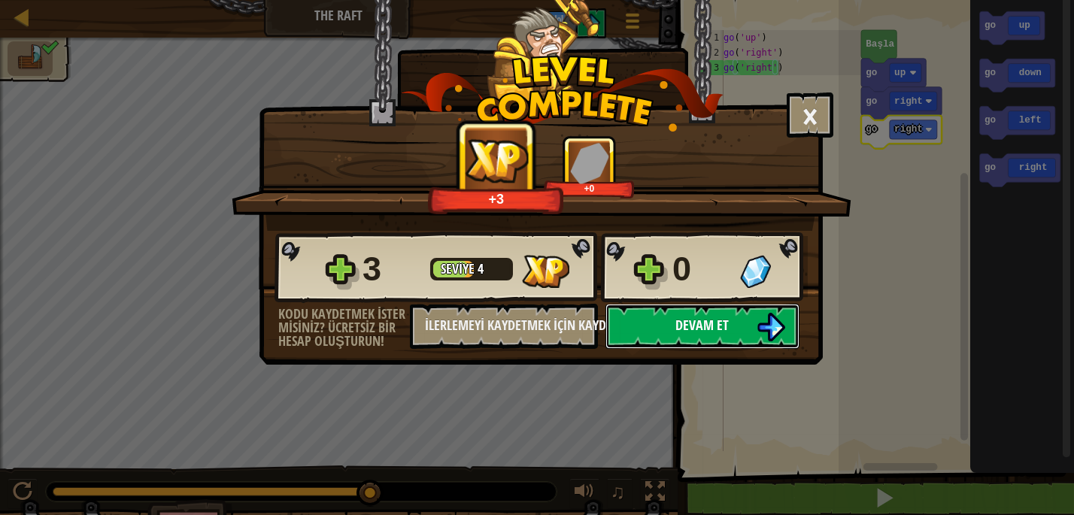
click at [748, 329] on button "Devam et" at bounding box center [702, 326] width 194 height 45
